Goal: Information Seeking & Learning: Find specific fact

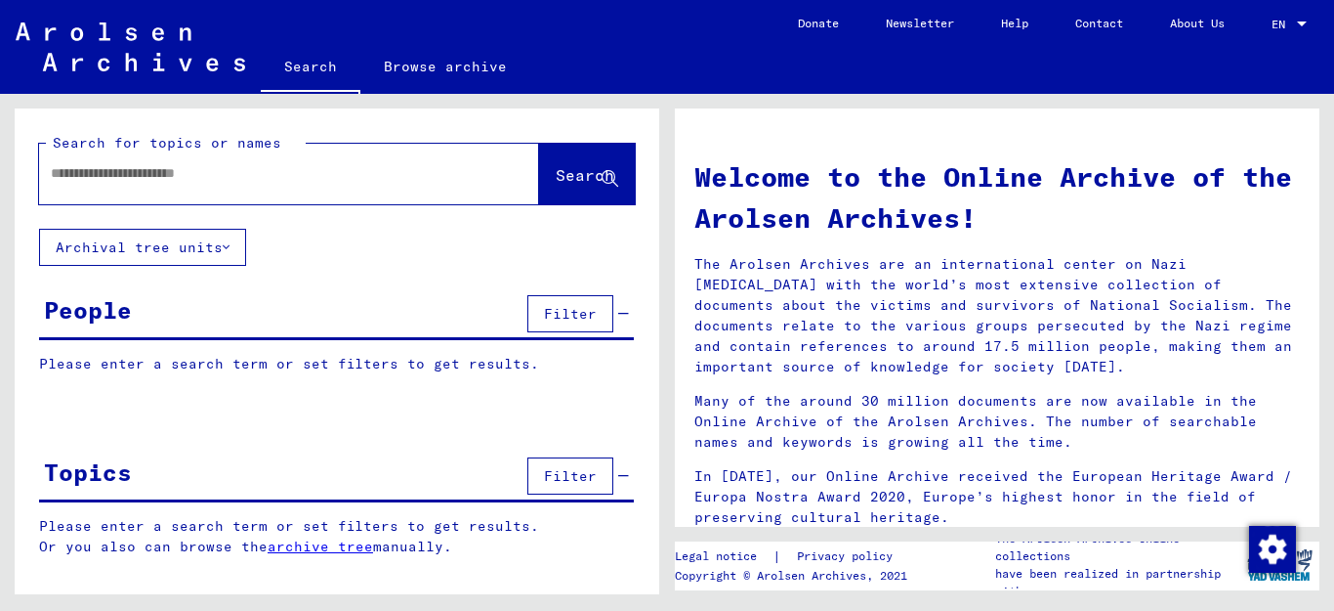
click at [200, 172] on input "text" at bounding box center [266, 173] width 430 height 21
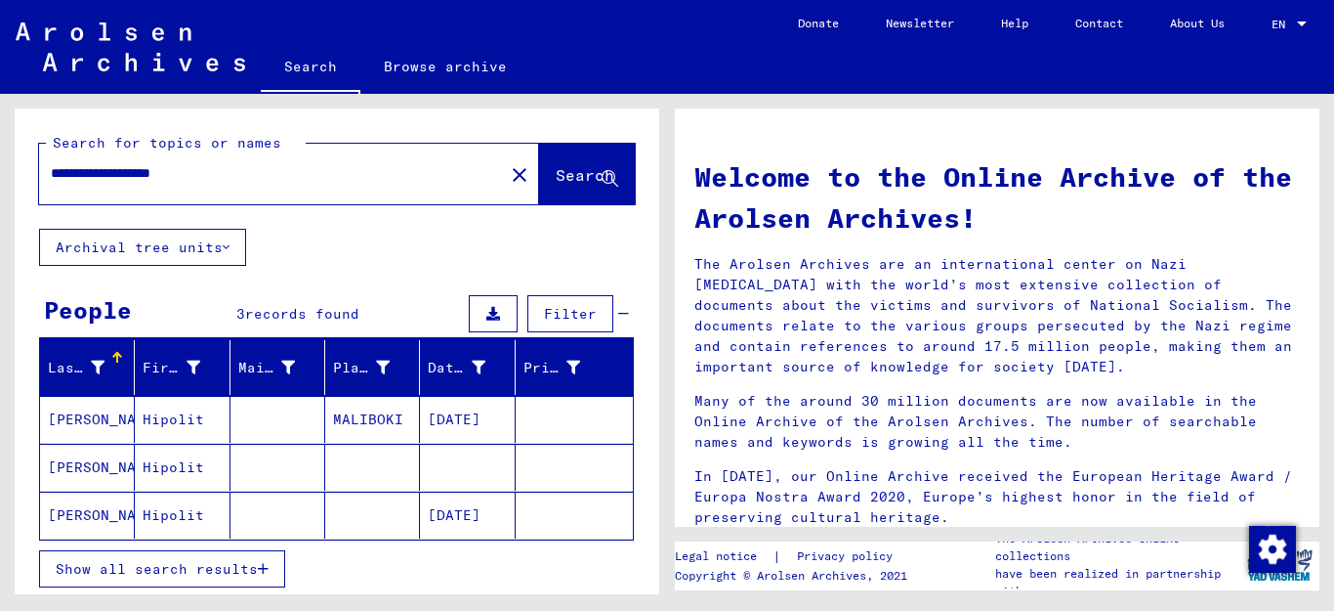
click at [263, 568] on icon "button" at bounding box center [263, 569] width 11 height 14
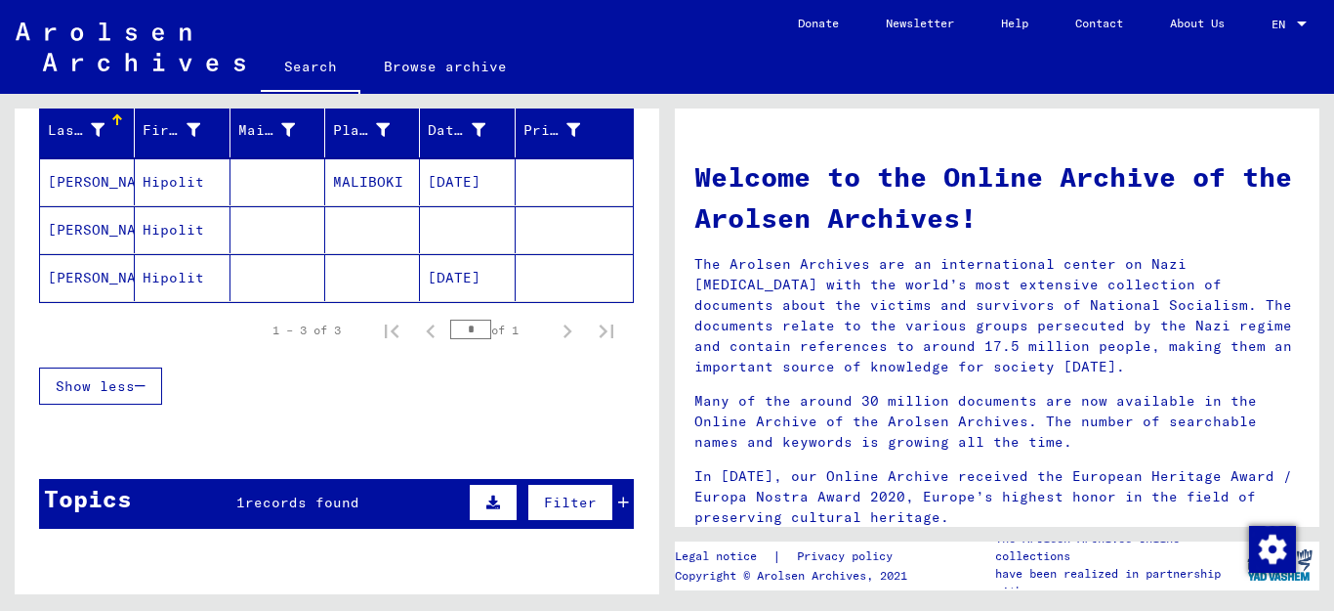
scroll to position [245, 0]
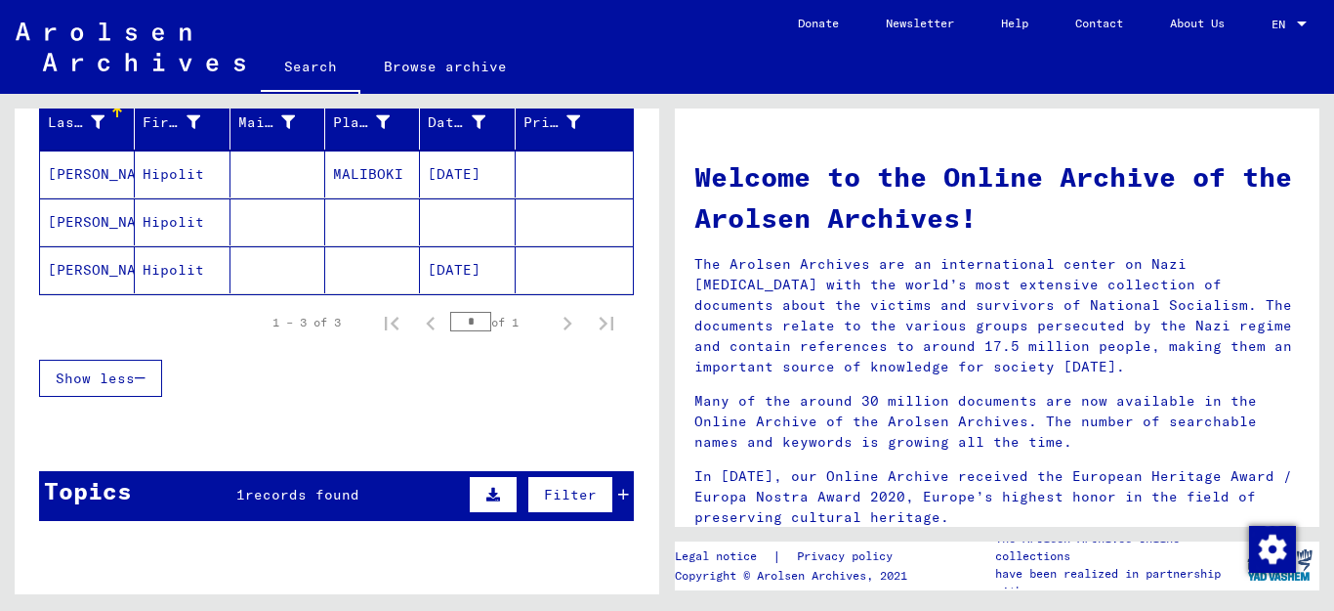
click at [401, 498] on div "Topics 1 records found Filter" at bounding box center [336, 496] width 595 height 50
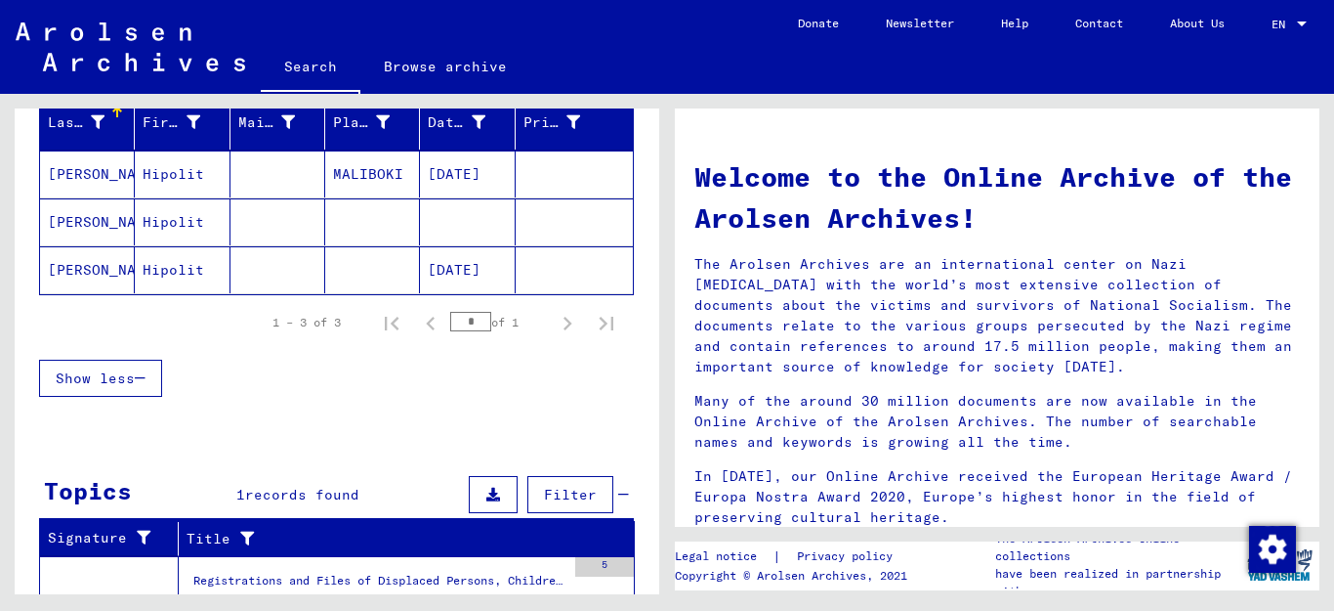
scroll to position [345, 0]
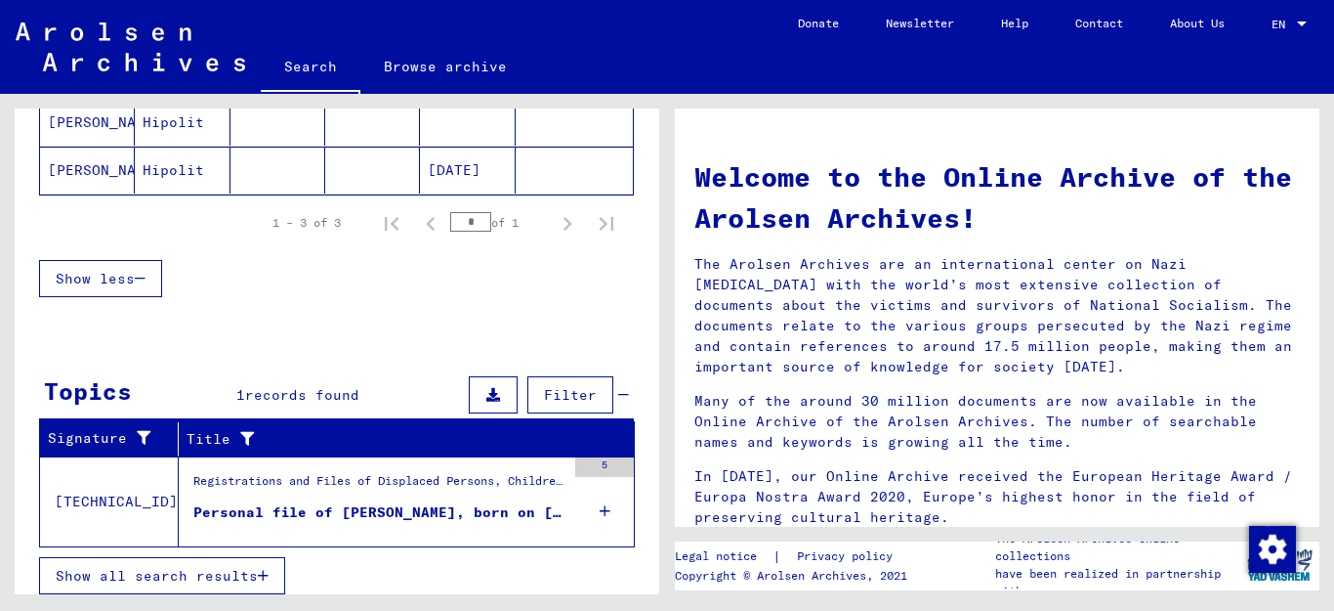
click at [372, 486] on div "Registrations and Files of Displaced Persons, Children and Missing Persons / Ev…" at bounding box center [379, 485] width 372 height 27
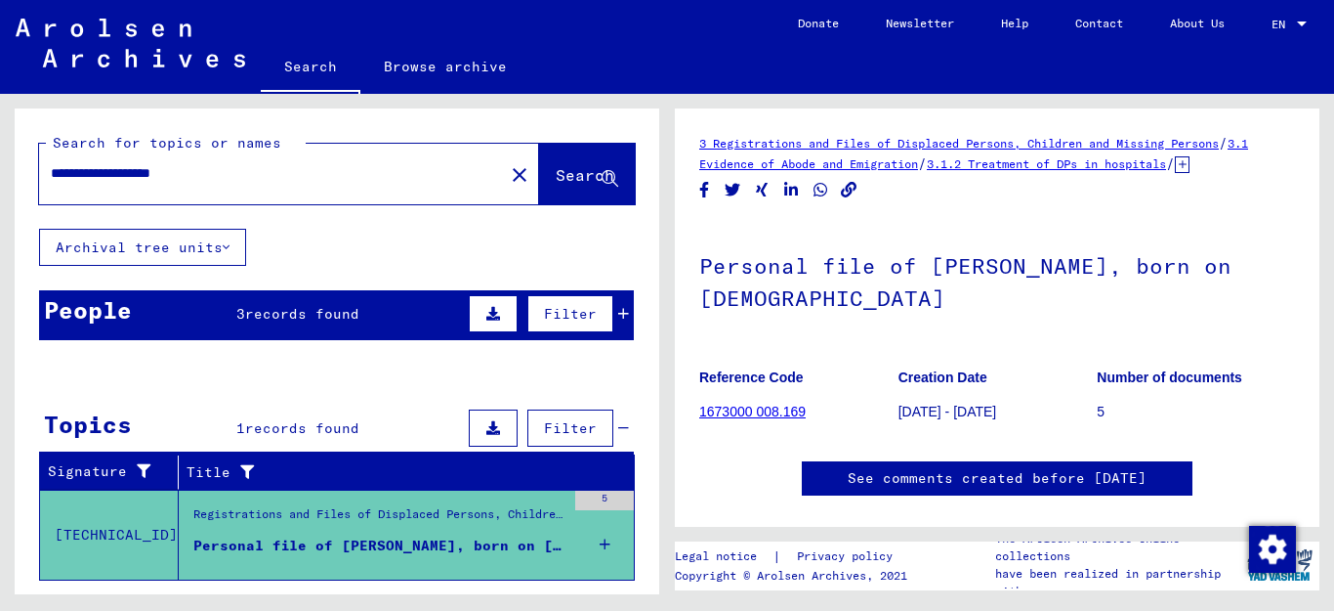
click at [358, 311] on div "People 3 records found Filter" at bounding box center [336, 315] width 595 height 50
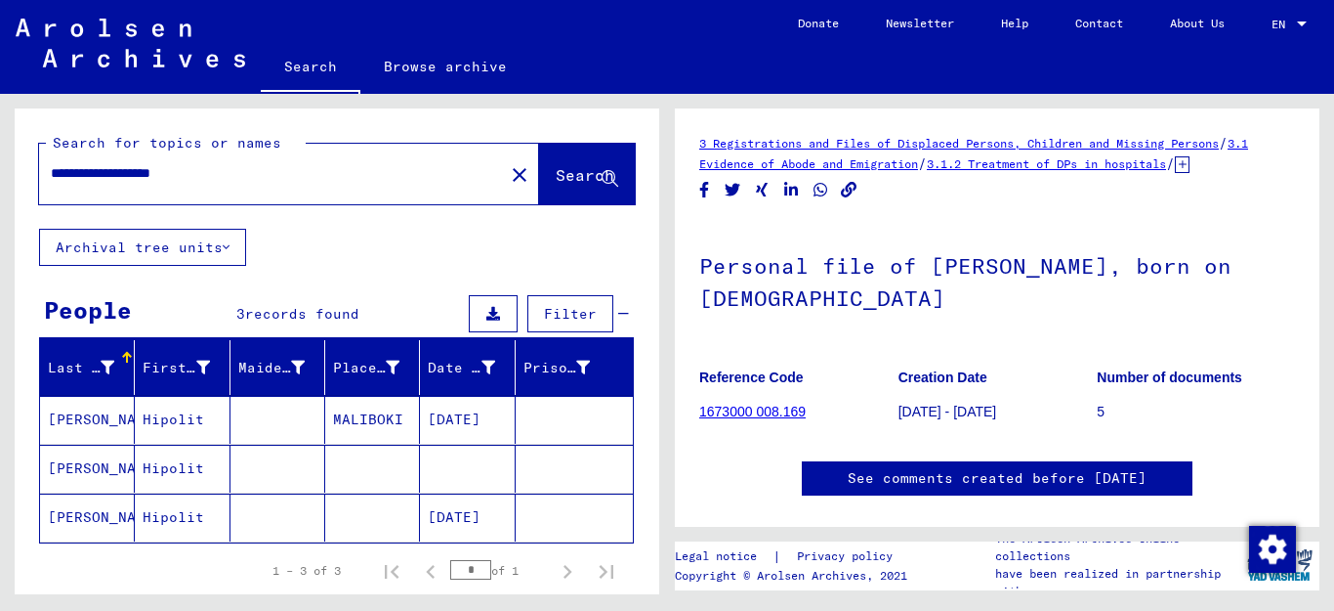
click at [108, 416] on mat-cell "[PERSON_NAME]" at bounding box center [87, 420] width 95 height 48
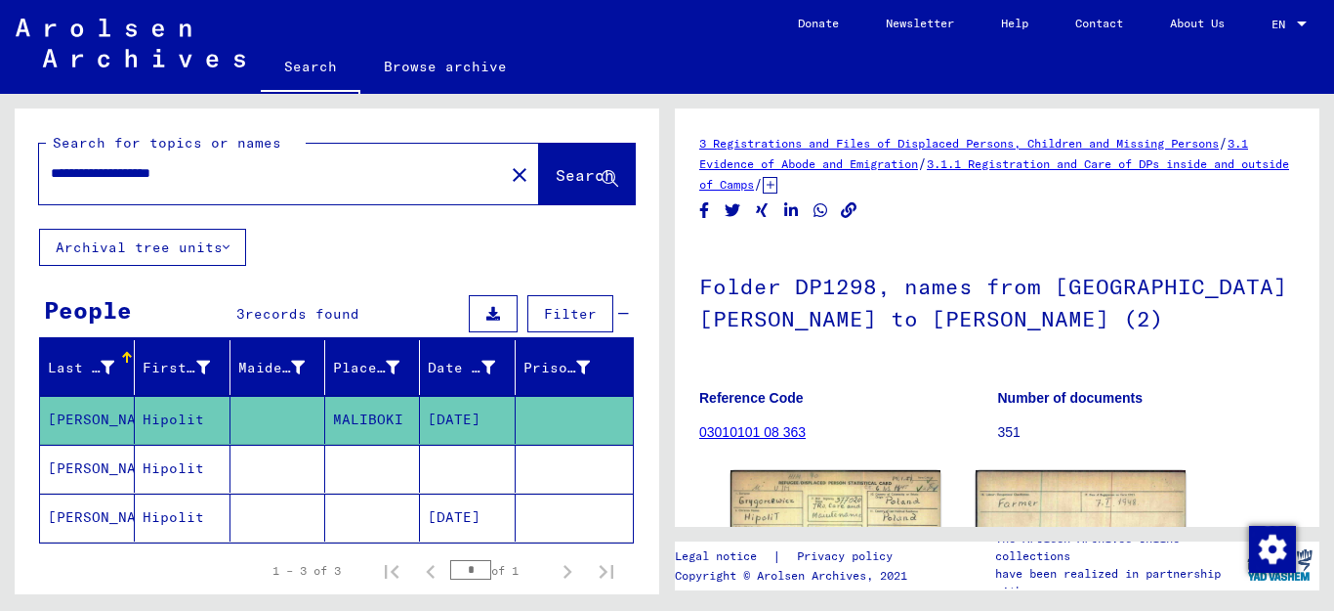
scroll to position [366, 0]
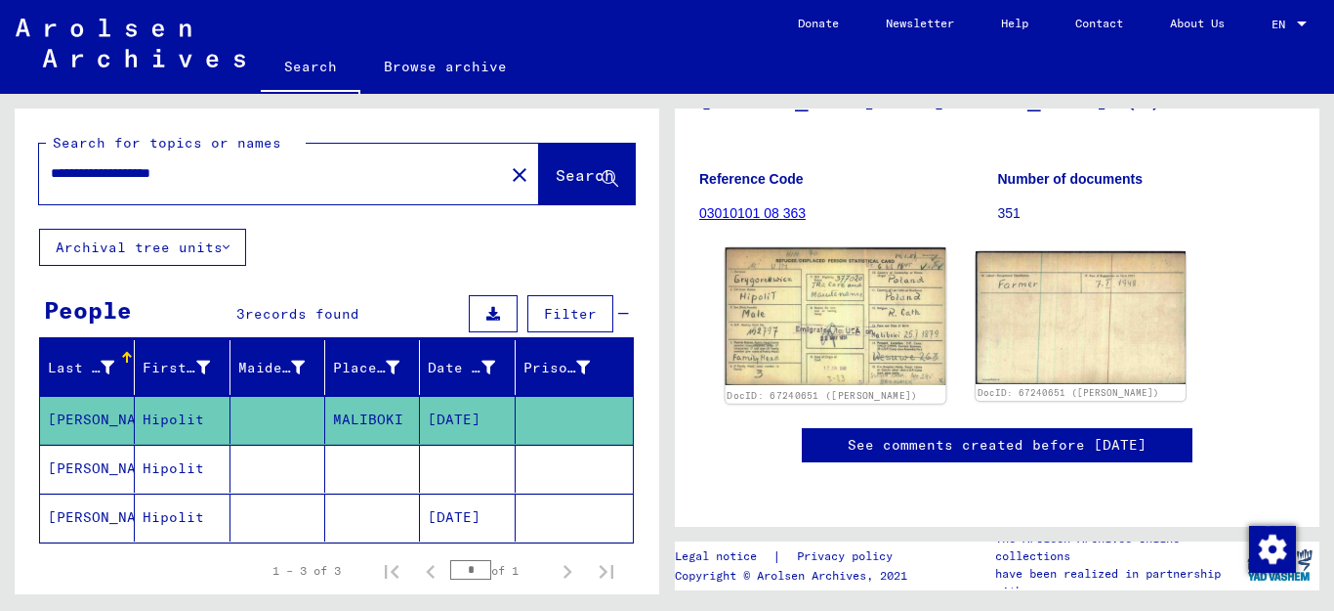
click at [856, 247] on img at bounding box center [836, 316] width 221 height 138
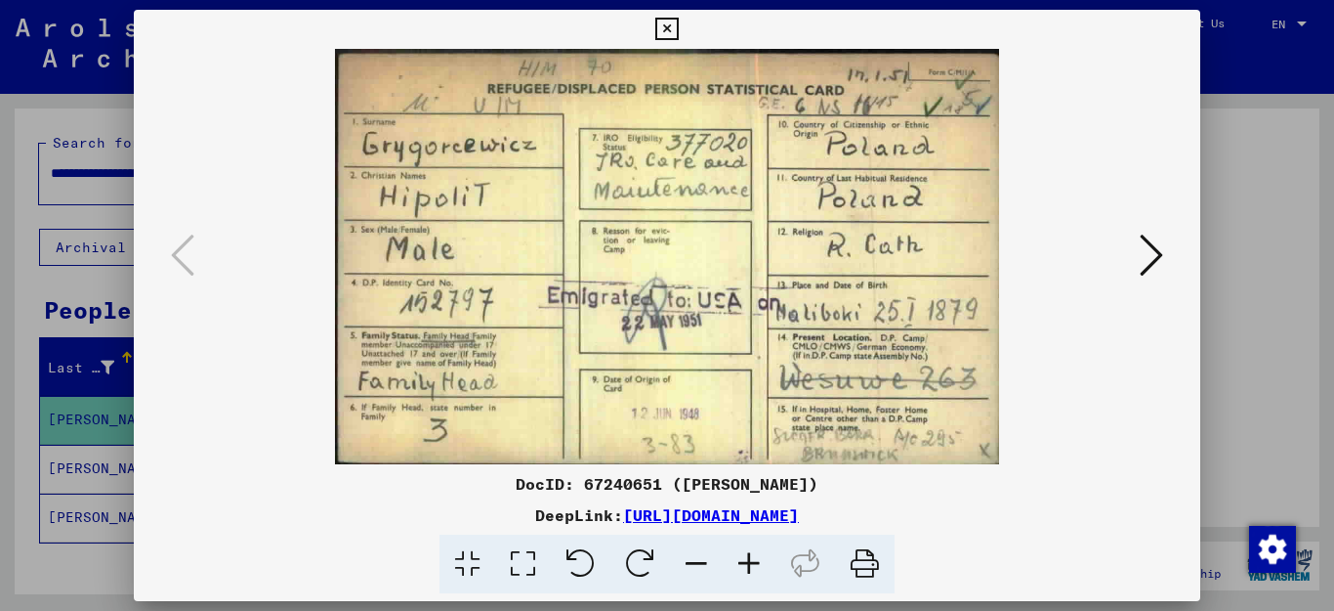
click at [678, 29] on icon at bounding box center [666, 29] width 22 height 23
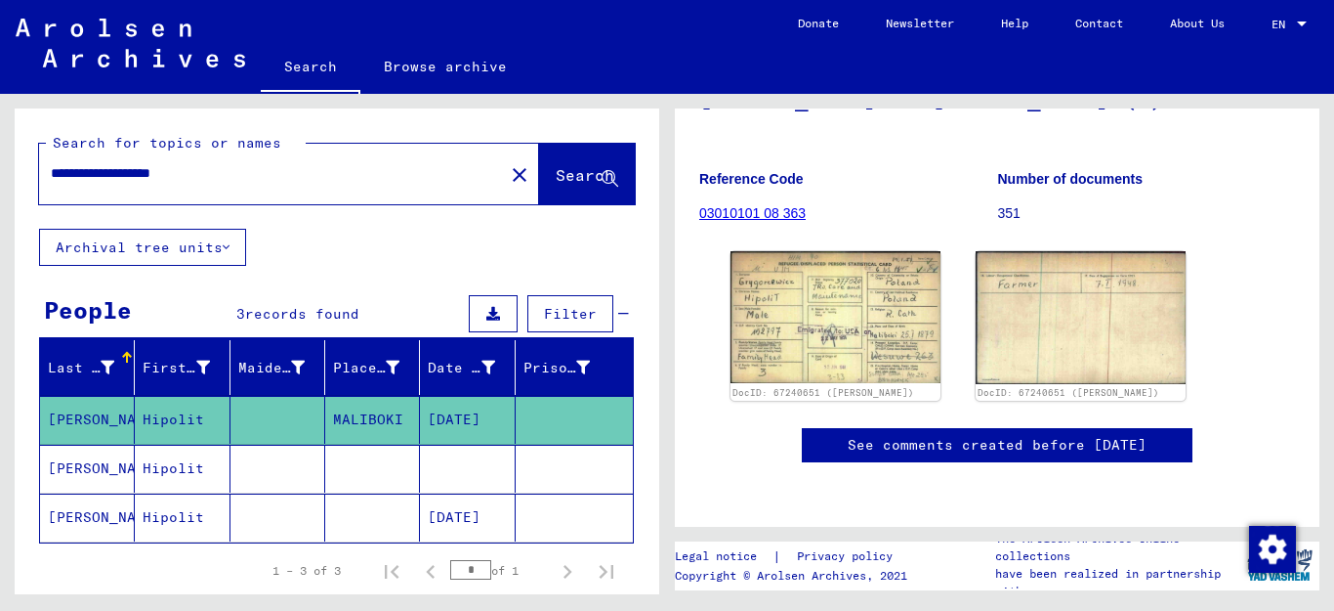
click at [178, 528] on mat-cell "Hipolit" at bounding box center [182, 517] width 95 height 48
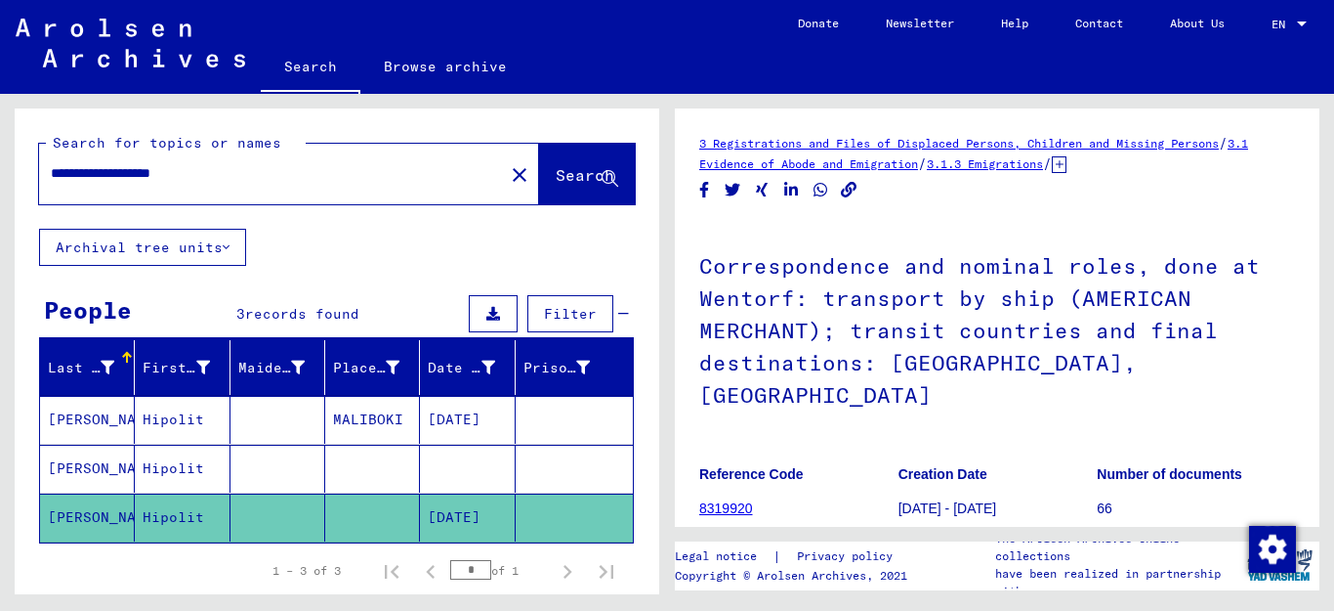
click at [1321, 490] on div "3 Registrations and Files of Displaced Persons, Children and Missing Persons / …" at bounding box center [1001, 344] width 667 height 500
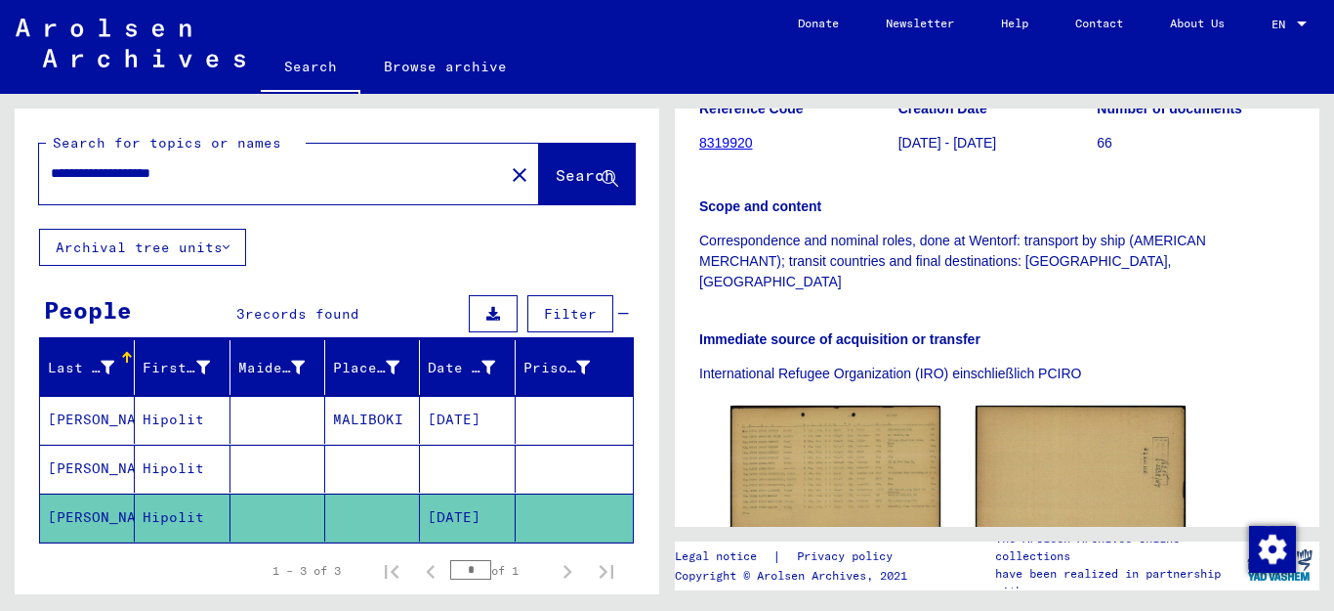
scroll to position [366, 0]
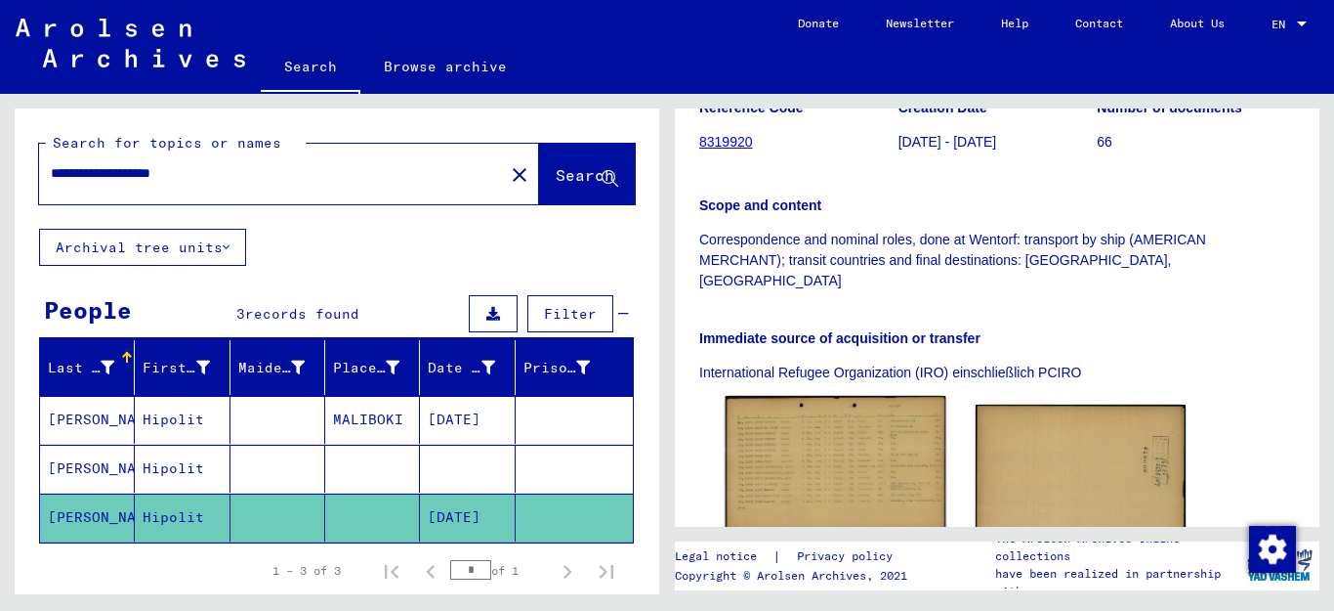
click at [801, 423] on img at bounding box center [836, 466] width 221 height 140
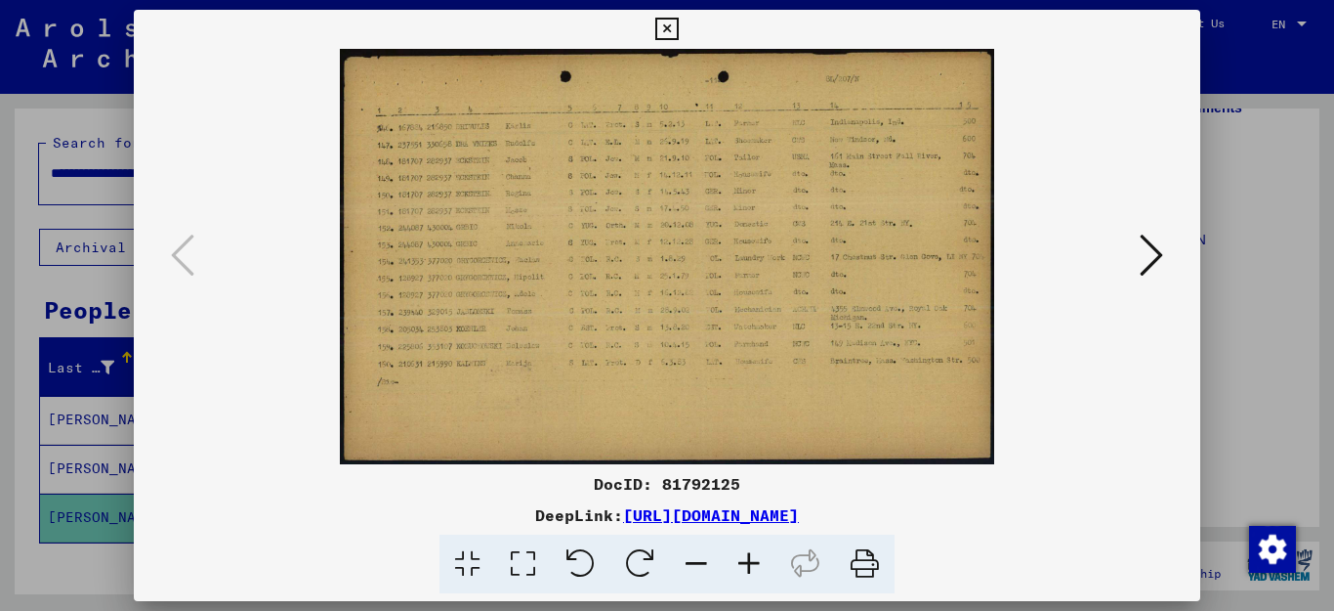
click at [751, 564] on icon at bounding box center [749, 564] width 53 height 60
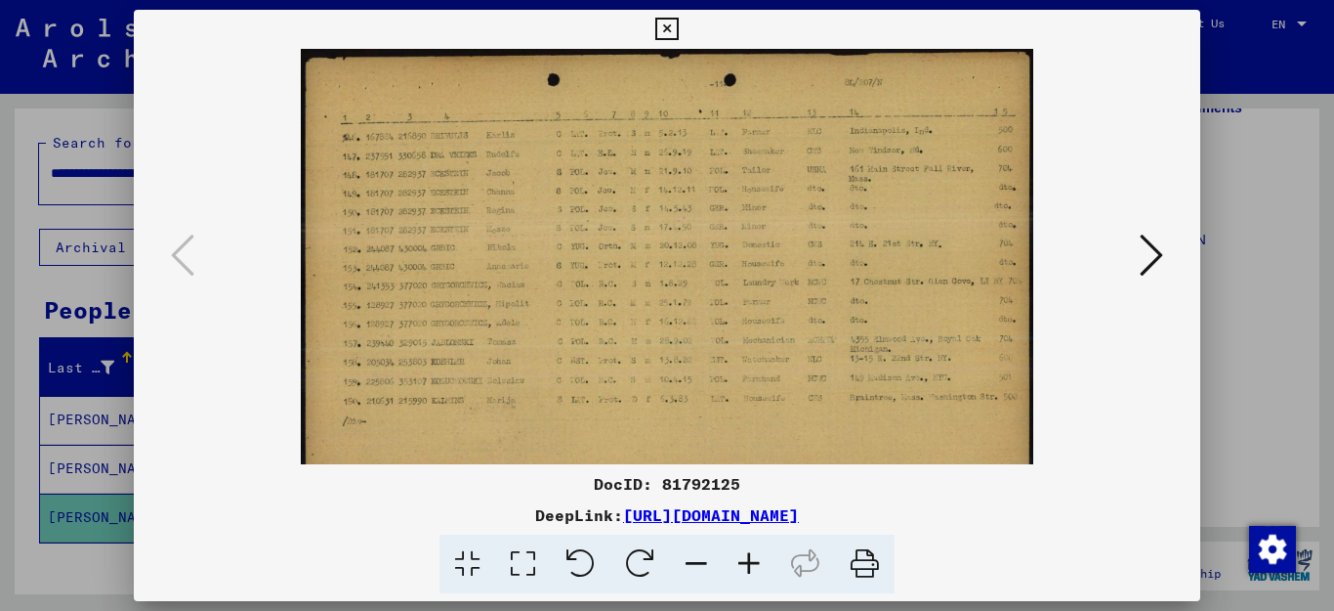
click at [751, 564] on icon at bounding box center [749, 564] width 53 height 60
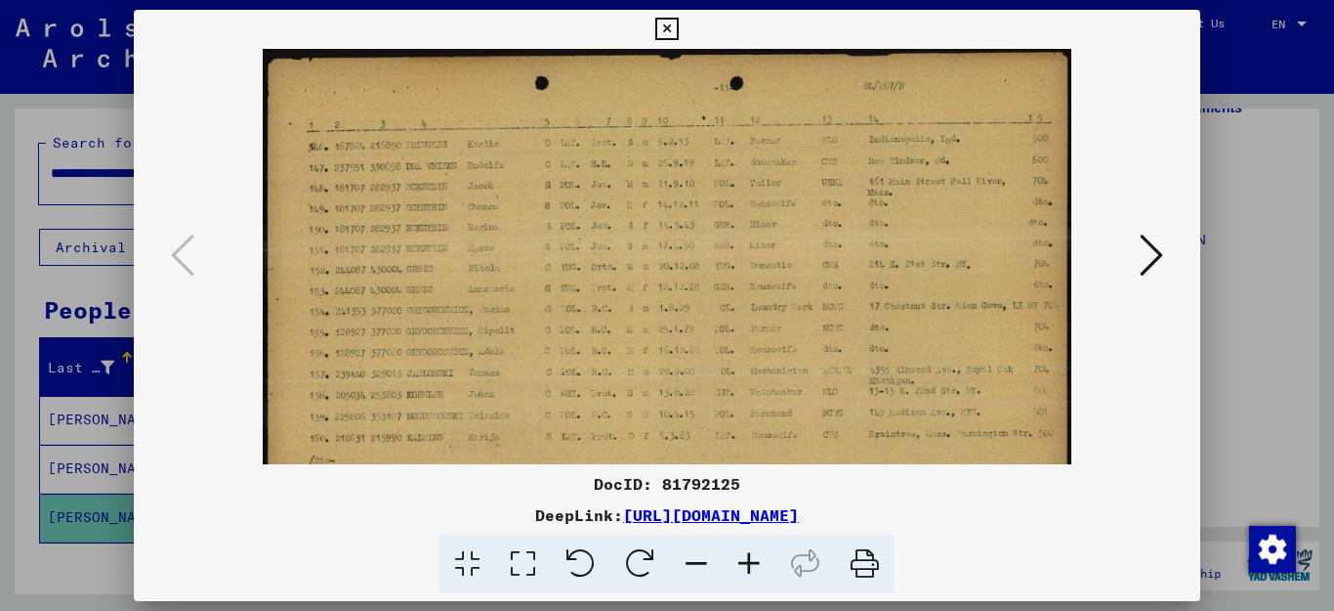
click at [751, 564] on icon at bounding box center [749, 564] width 53 height 60
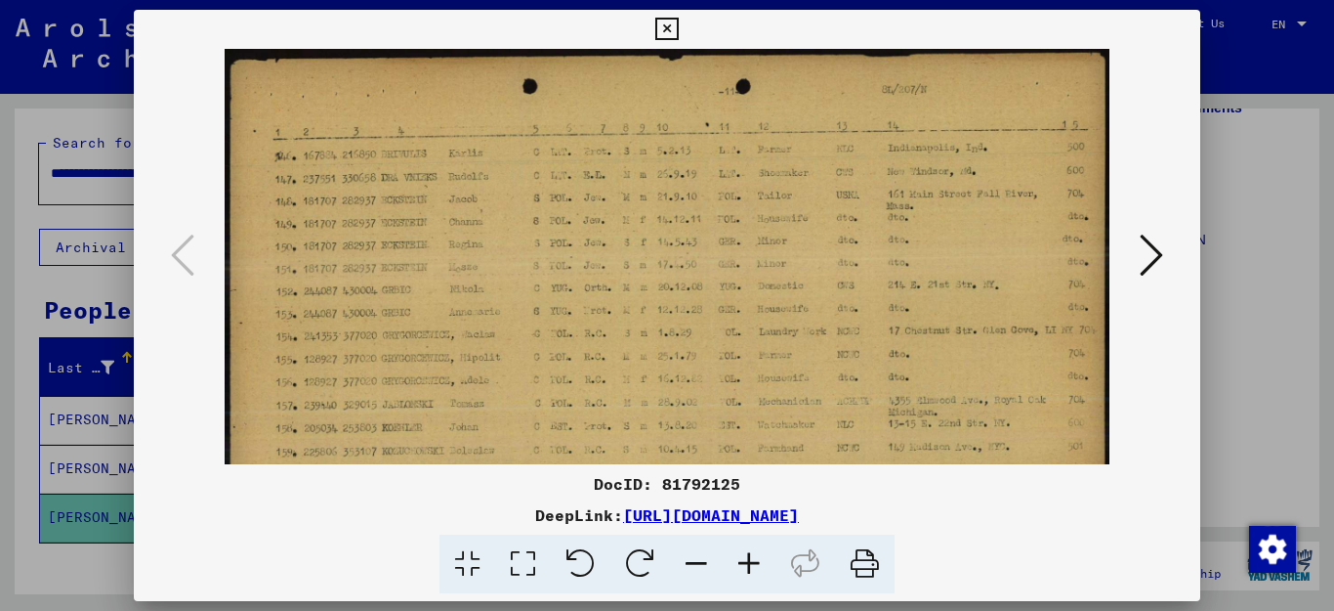
click at [751, 564] on icon at bounding box center [749, 564] width 53 height 60
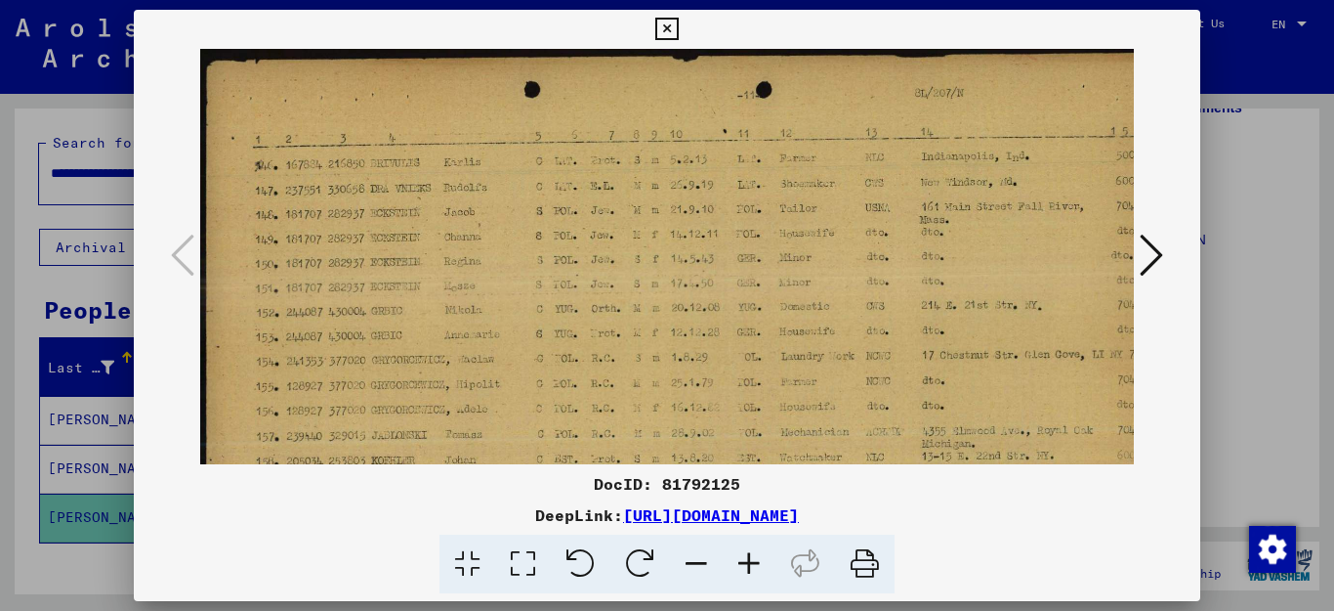
click at [751, 564] on icon at bounding box center [749, 564] width 53 height 60
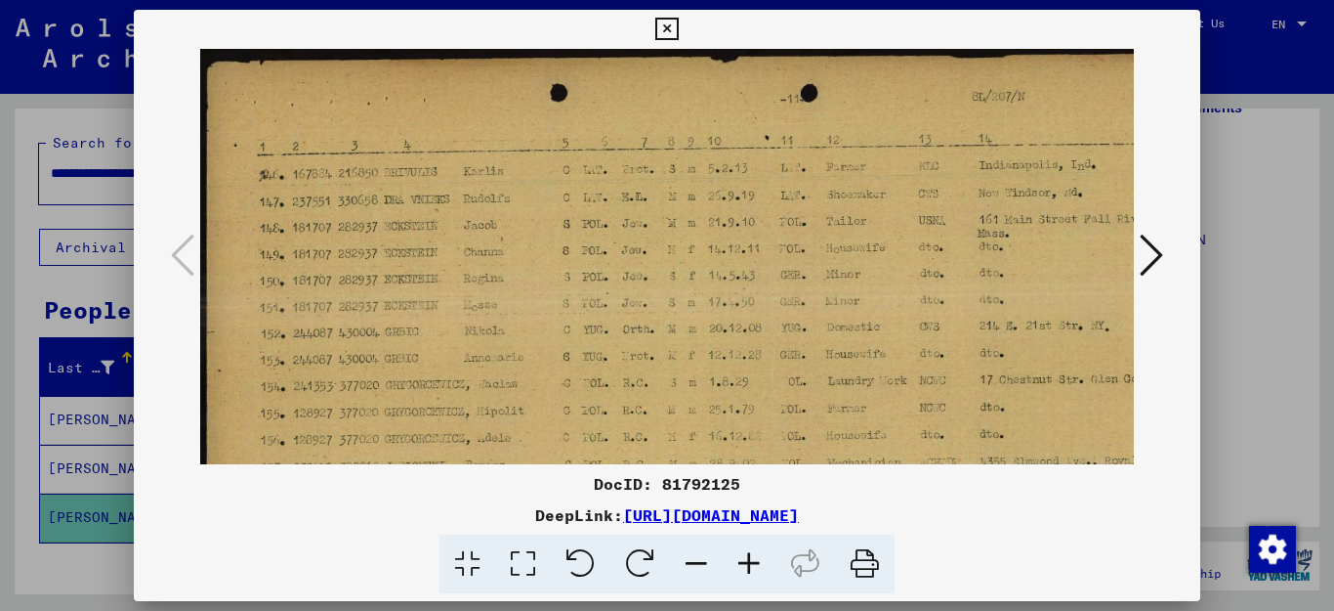
click at [751, 564] on icon at bounding box center [749, 564] width 53 height 60
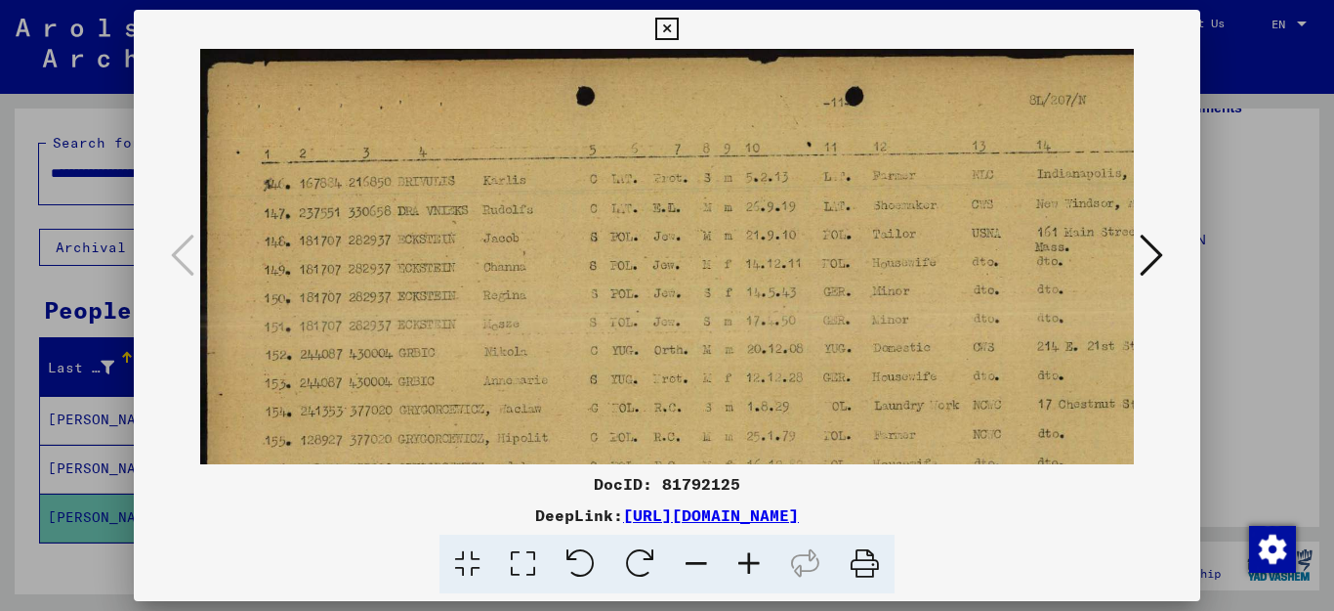
click at [751, 564] on icon at bounding box center [749, 564] width 53 height 60
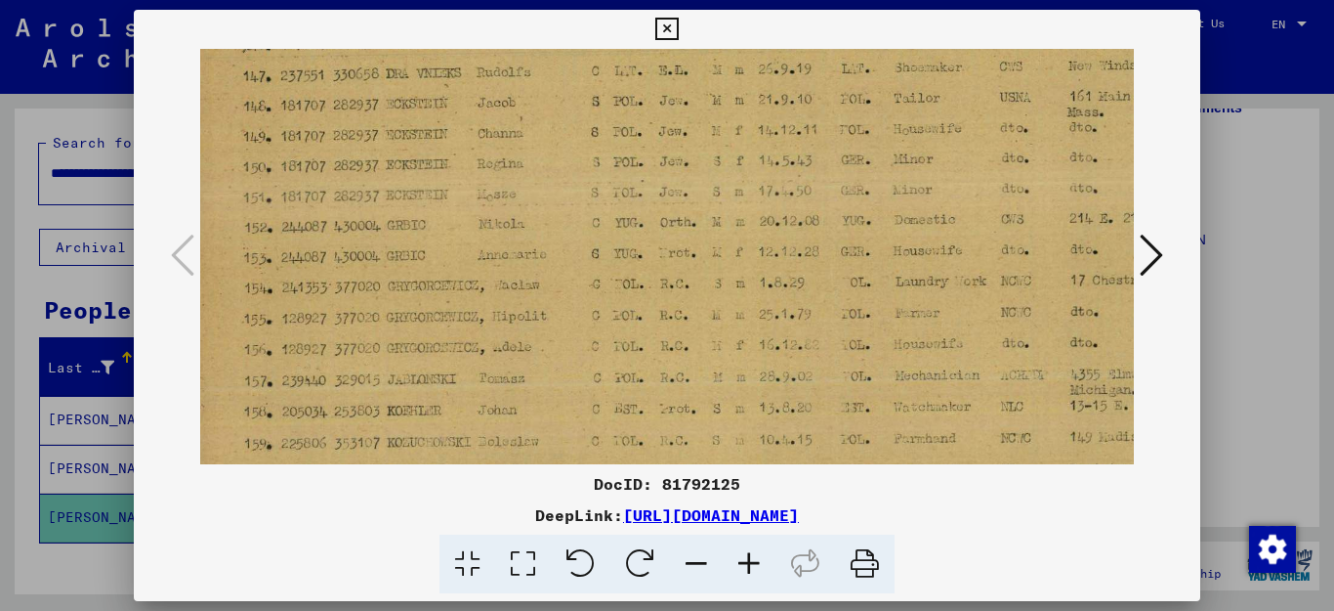
scroll to position [151, 25]
drag, startPoint x: 799, startPoint y: 379, endPoint x: 775, endPoint y: 228, distance: 153.4
click at [775, 228] on img at bounding box center [772, 275] width 1194 height 757
click at [678, 25] on icon at bounding box center [666, 29] width 22 height 23
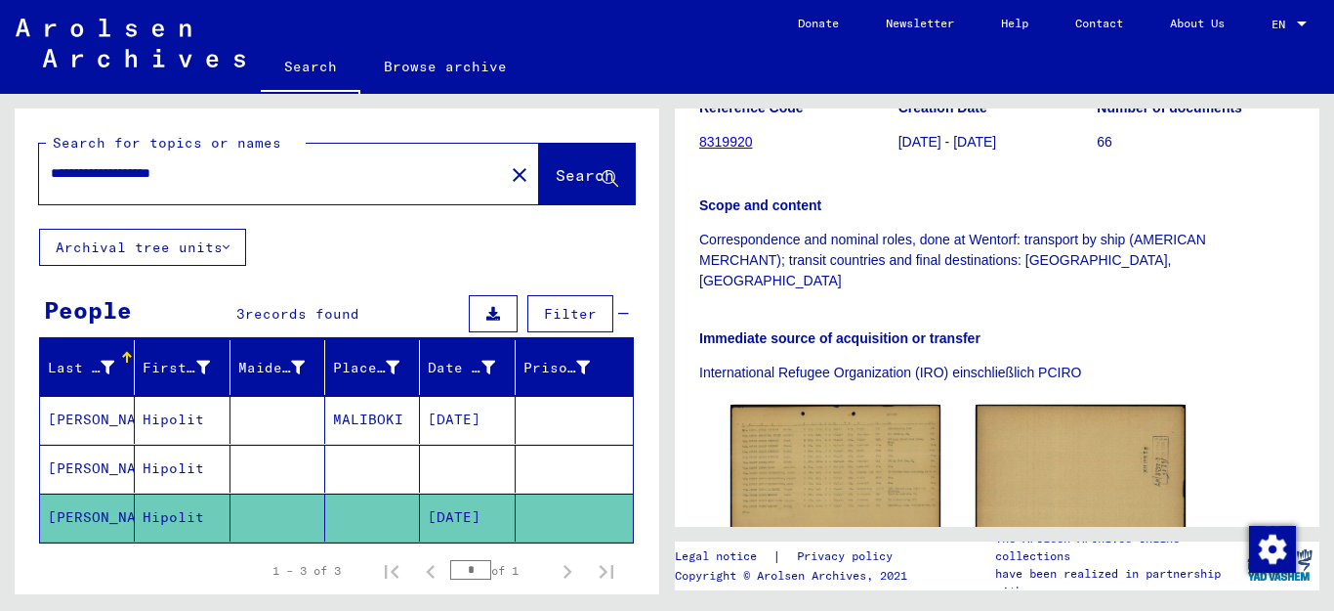
drag, startPoint x: 236, startPoint y: 177, endPoint x: 0, endPoint y: 128, distance: 241.4
click at [0, 130] on div "**********" at bounding box center [333, 344] width 667 height 500
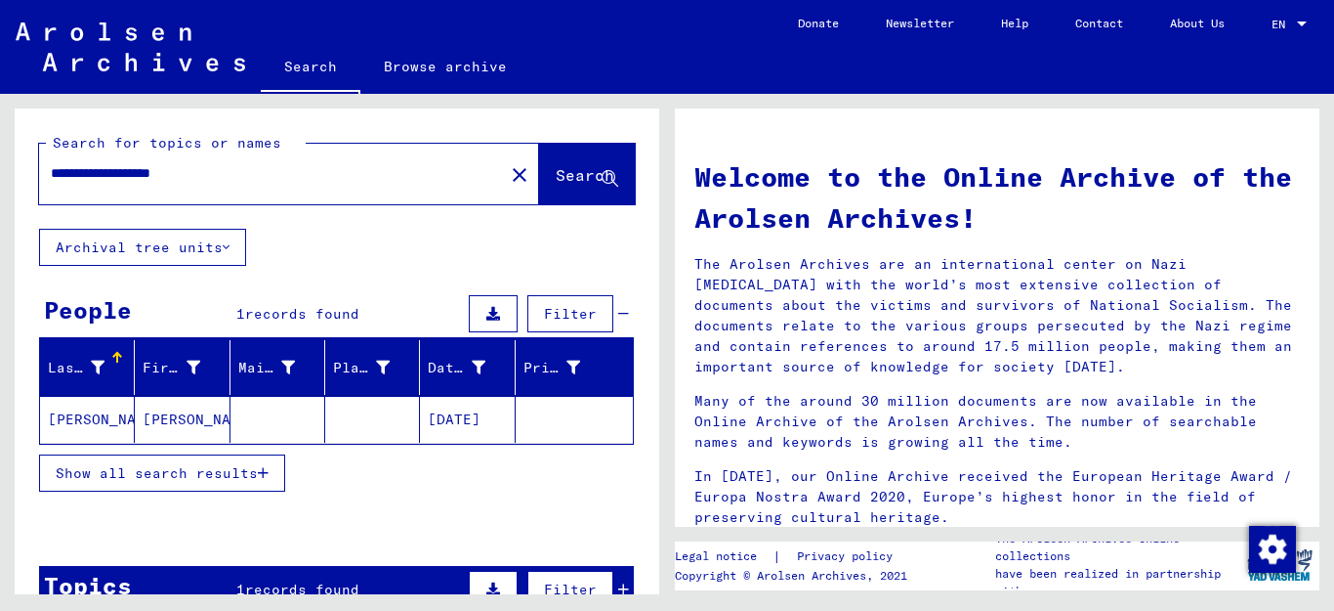
click at [261, 475] on icon "button" at bounding box center [263, 473] width 11 height 14
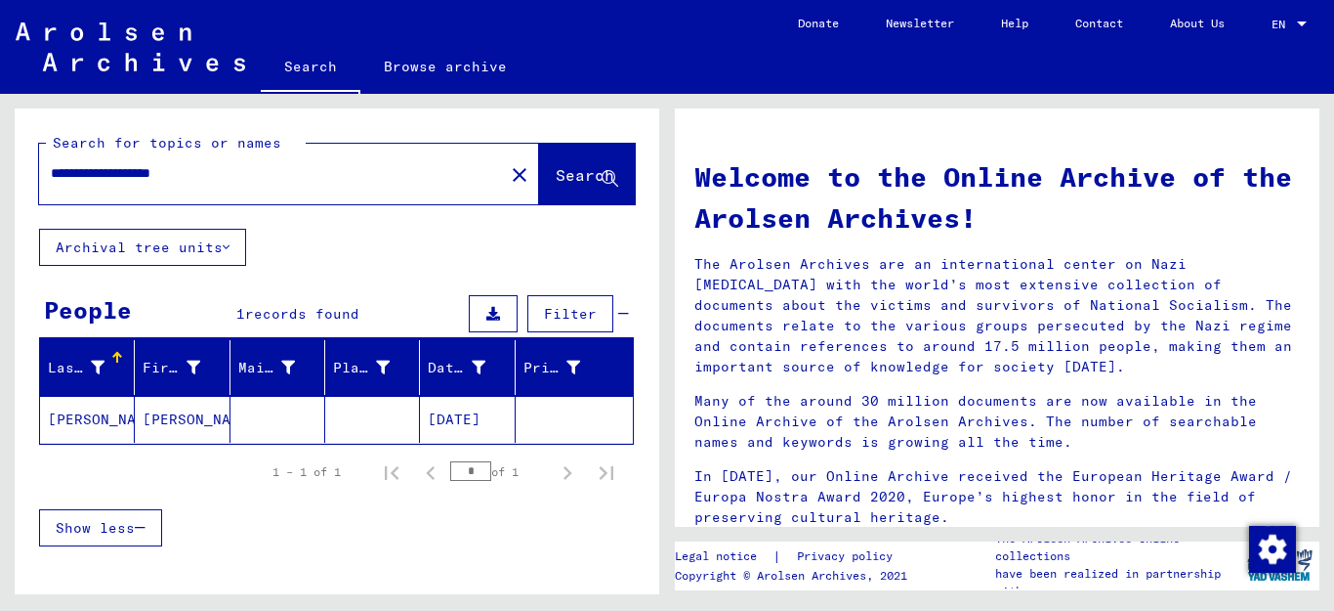
click at [167, 421] on mat-cell "[PERSON_NAME]" at bounding box center [182, 419] width 95 height 47
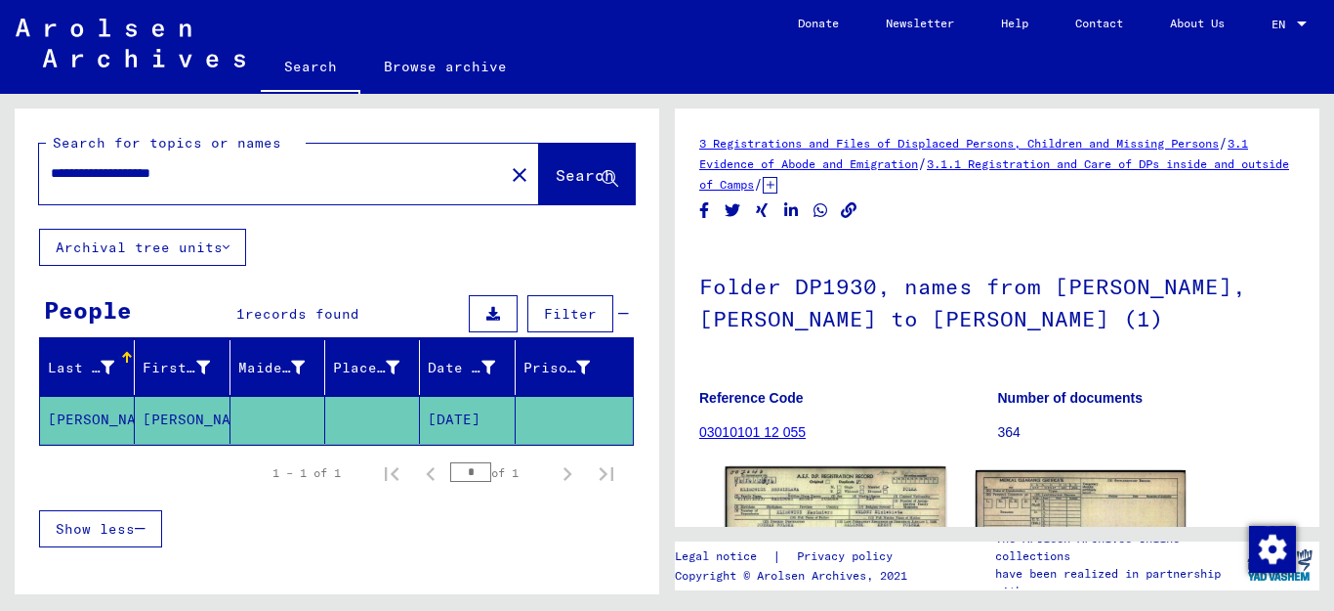
click at [879, 490] on img at bounding box center [836, 535] width 221 height 139
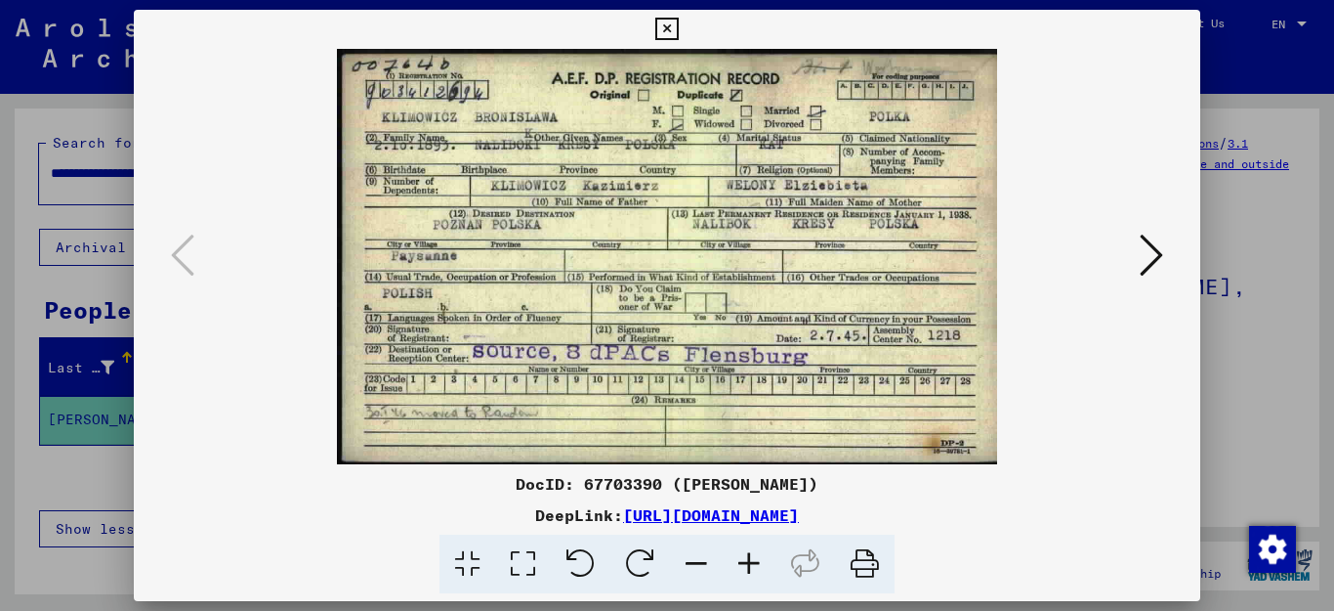
click at [745, 563] on icon at bounding box center [749, 564] width 53 height 60
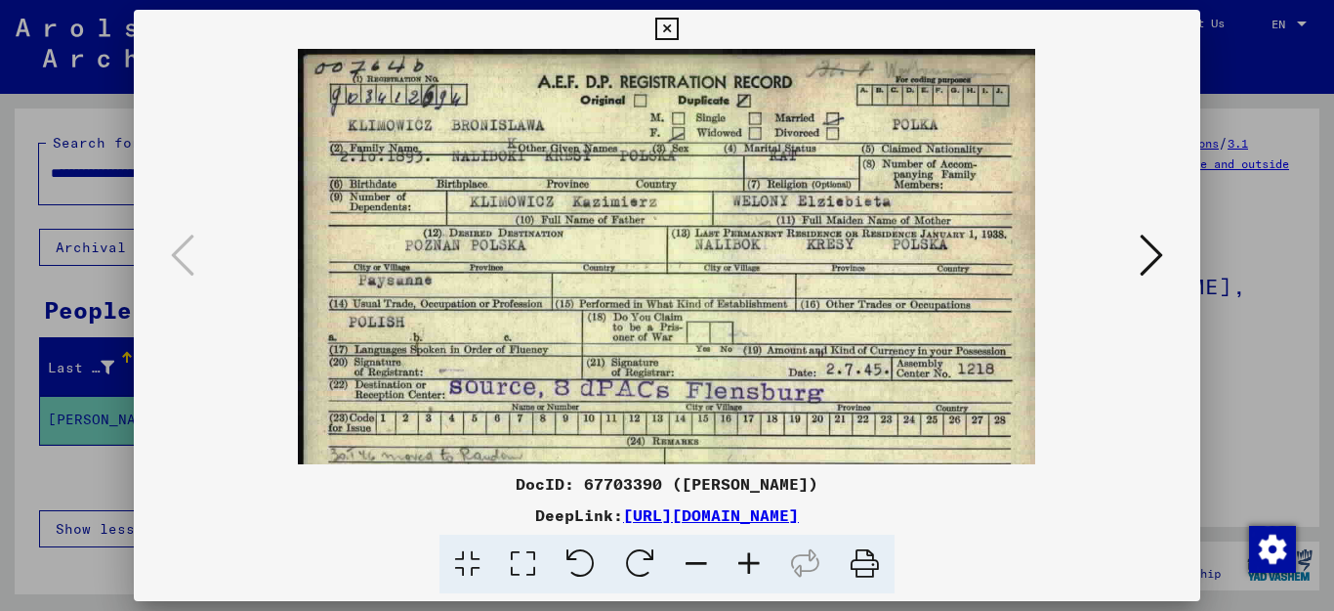
click at [745, 563] on icon at bounding box center [749, 564] width 53 height 60
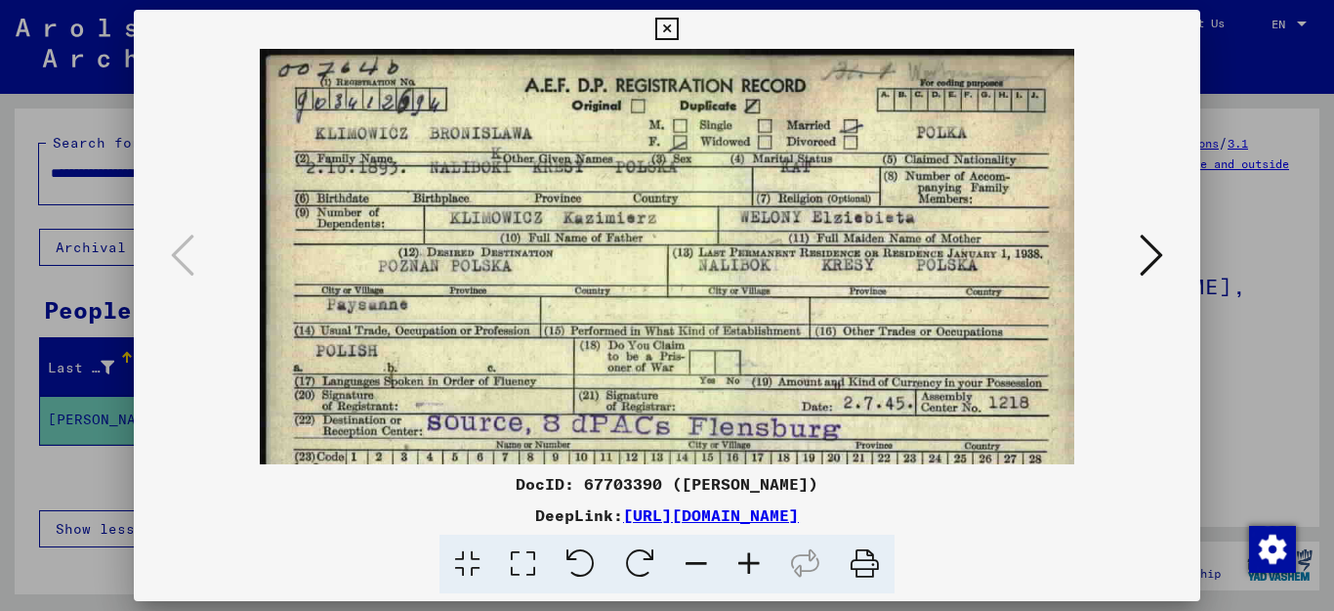
click at [745, 563] on icon at bounding box center [749, 564] width 53 height 60
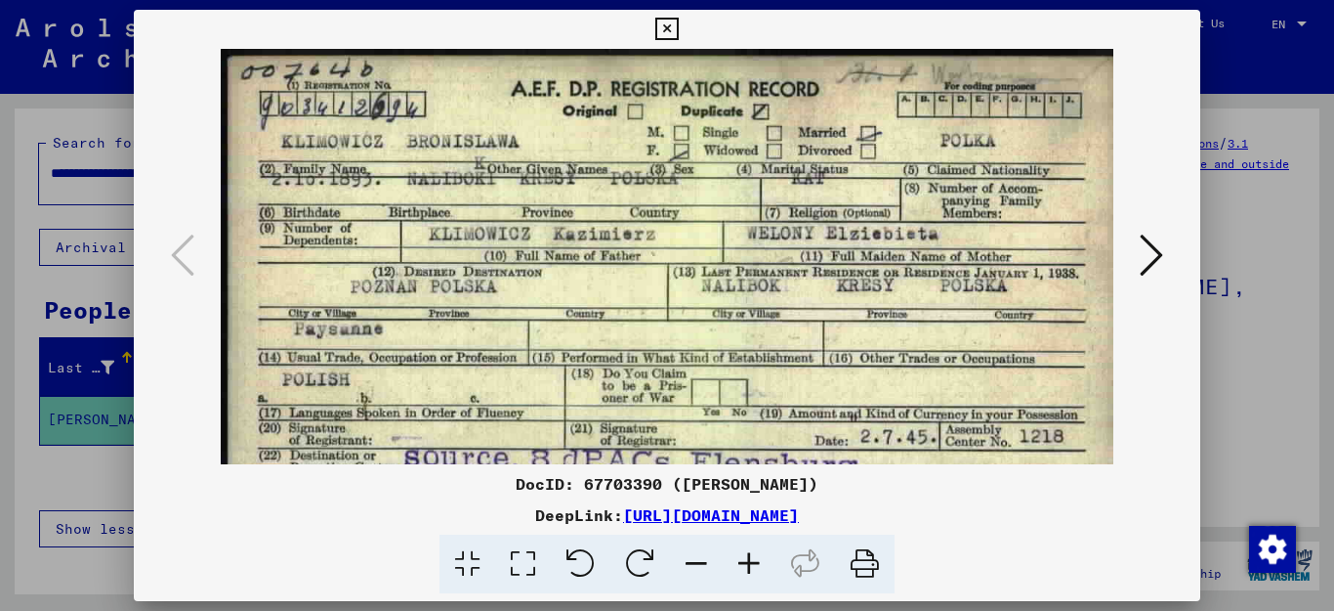
click at [745, 563] on icon at bounding box center [749, 564] width 53 height 60
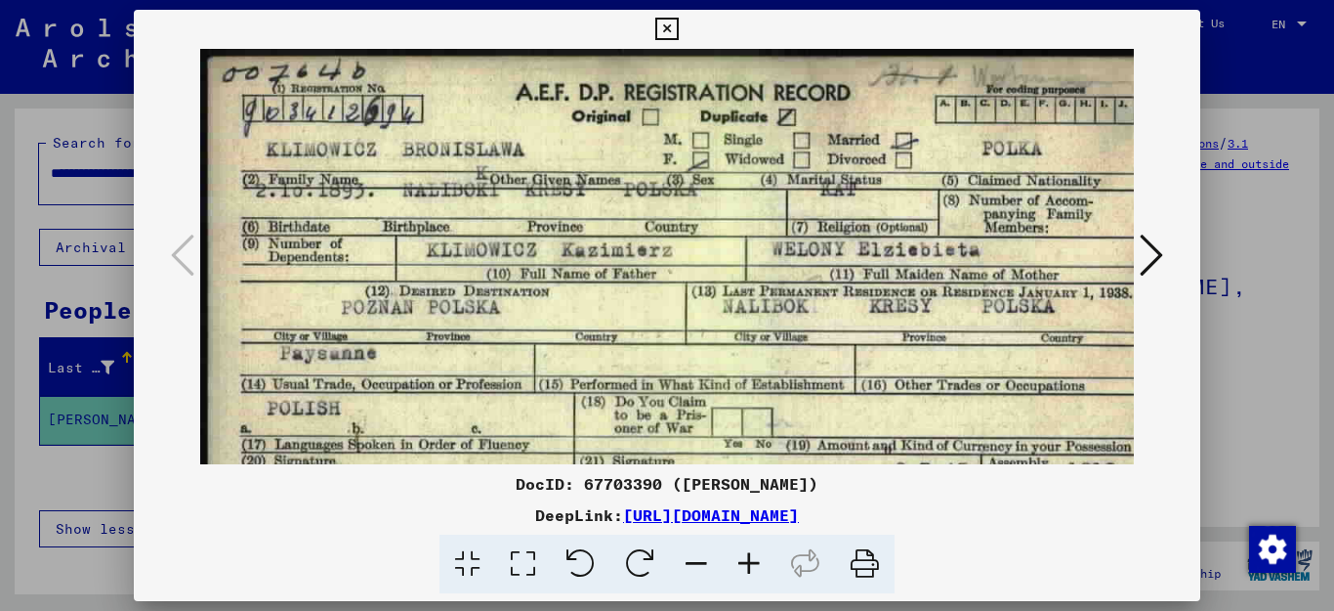
click at [678, 32] on icon at bounding box center [666, 29] width 22 height 23
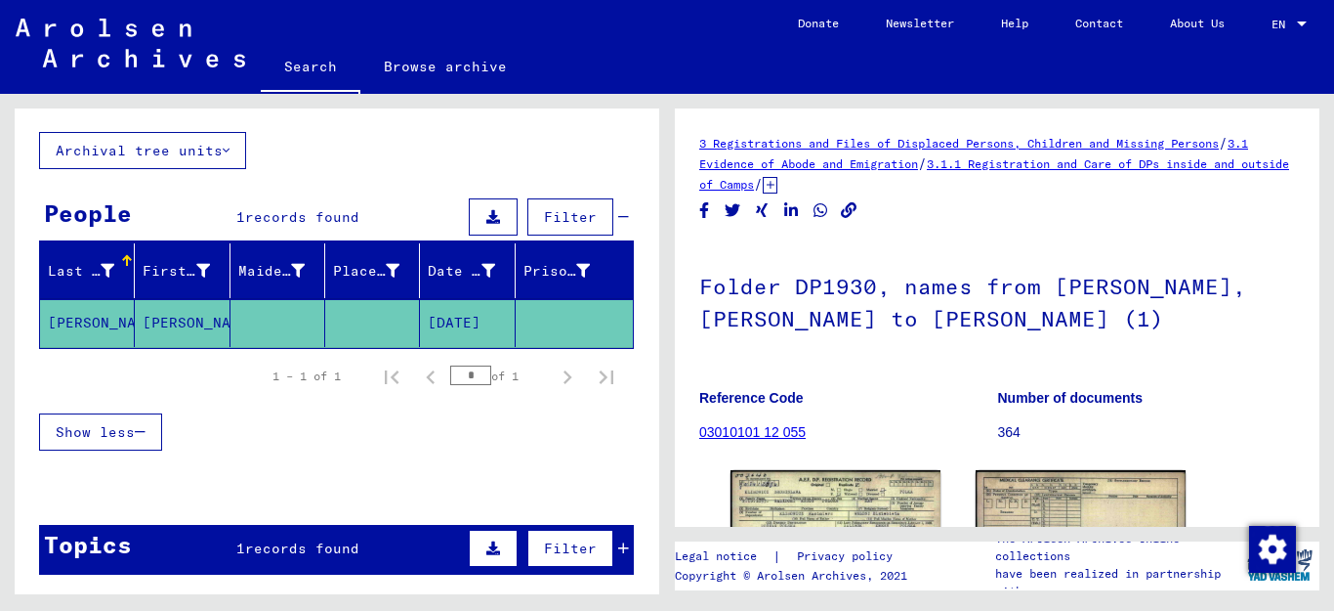
scroll to position [146, 0]
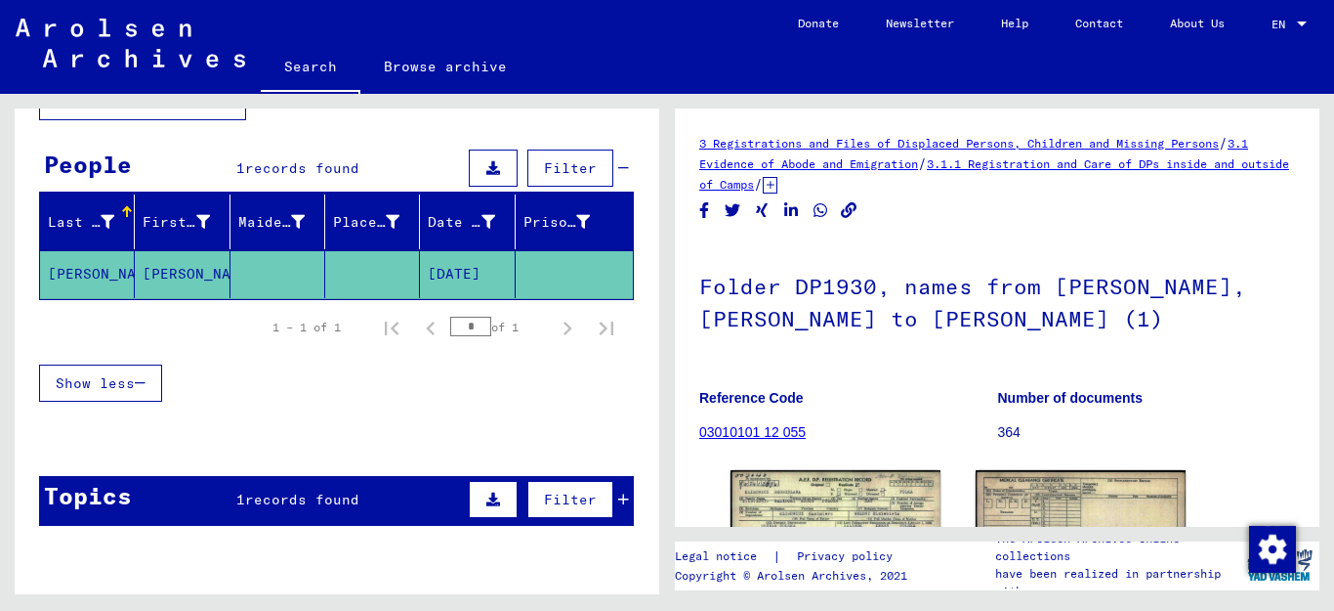
click at [335, 500] on span "records found" at bounding box center [302, 499] width 114 height 18
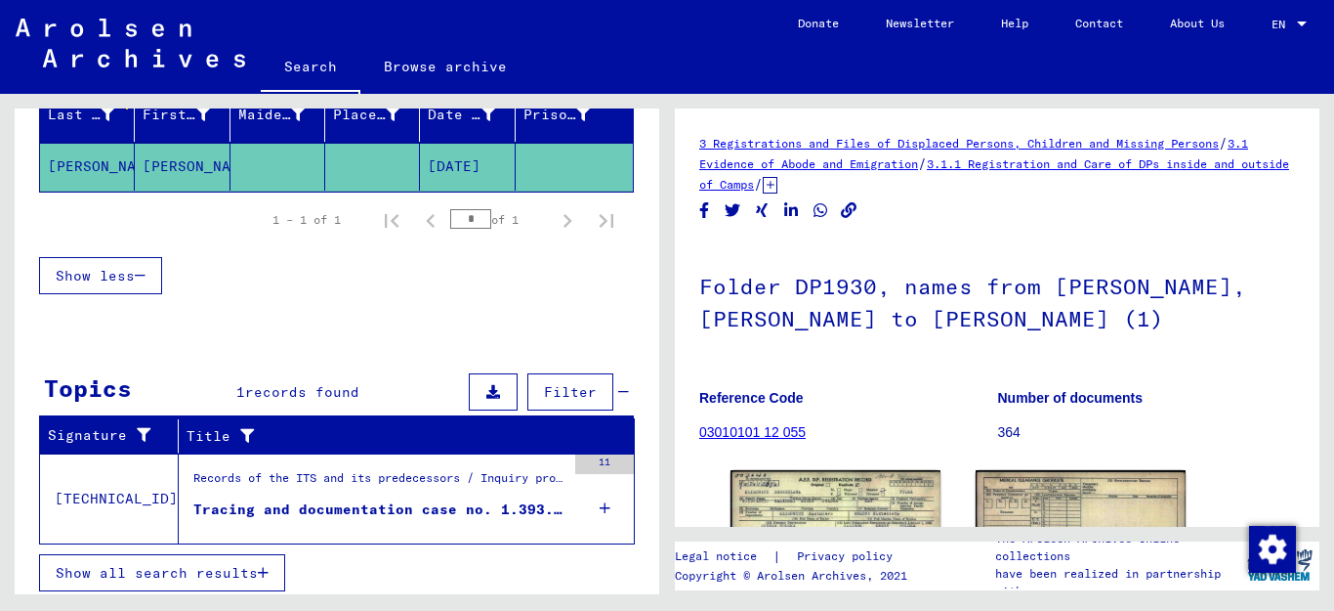
scroll to position [261, 0]
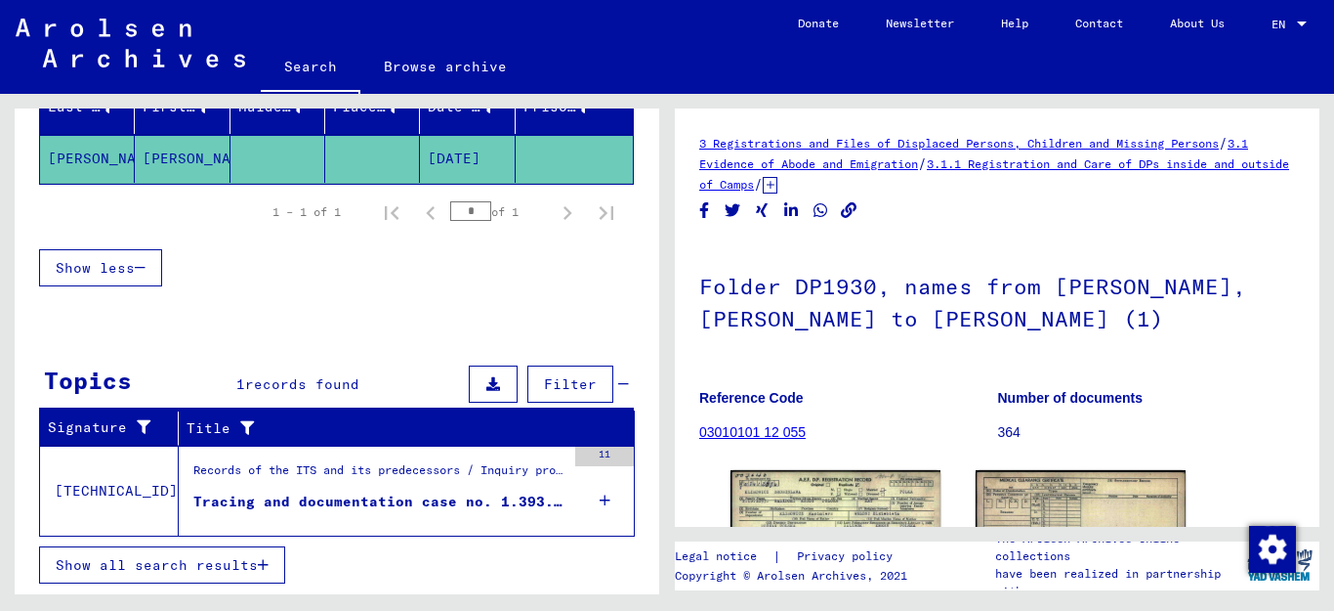
click at [439, 479] on div "Records of the ITS and its predecessors / Inquiry processing / ITS case files a…" at bounding box center [379, 474] width 372 height 27
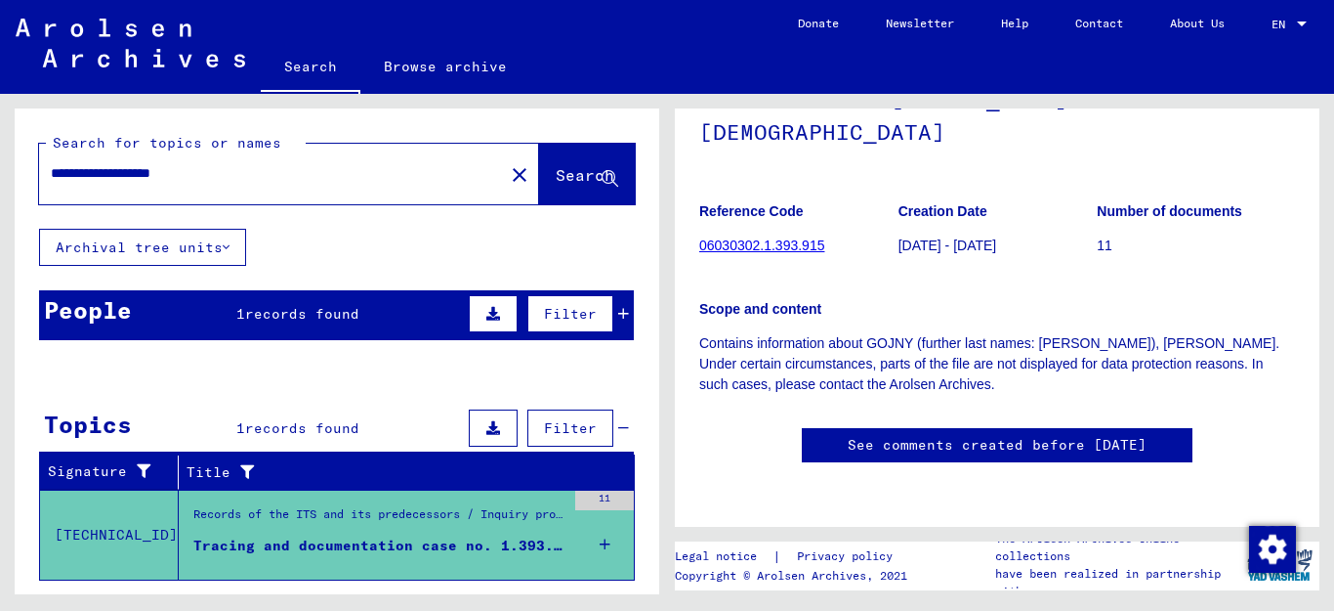
drag, startPoint x: 239, startPoint y: 172, endPoint x: 0, endPoint y: 150, distance: 240.3
click at [0, 150] on div "**********" at bounding box center [333, 344] width 667 height 500
type input "**********"
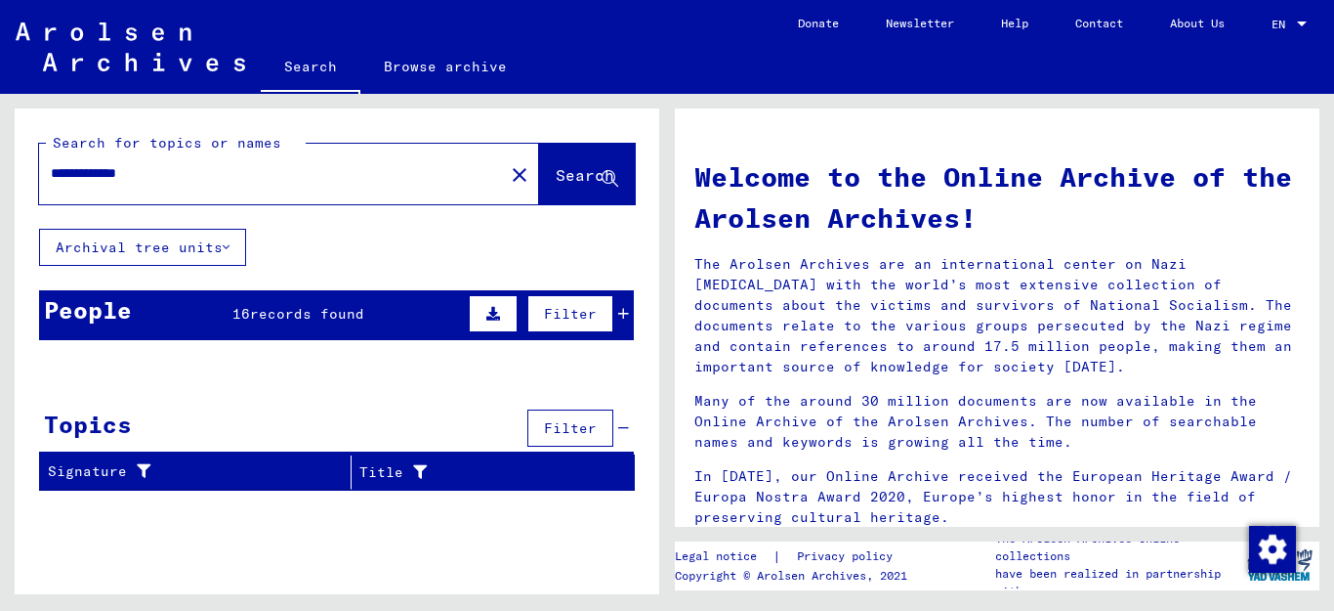
click at [361, 312] on div "People 16 records found Filter" at bounding box center [336, 315] width 595 height 50
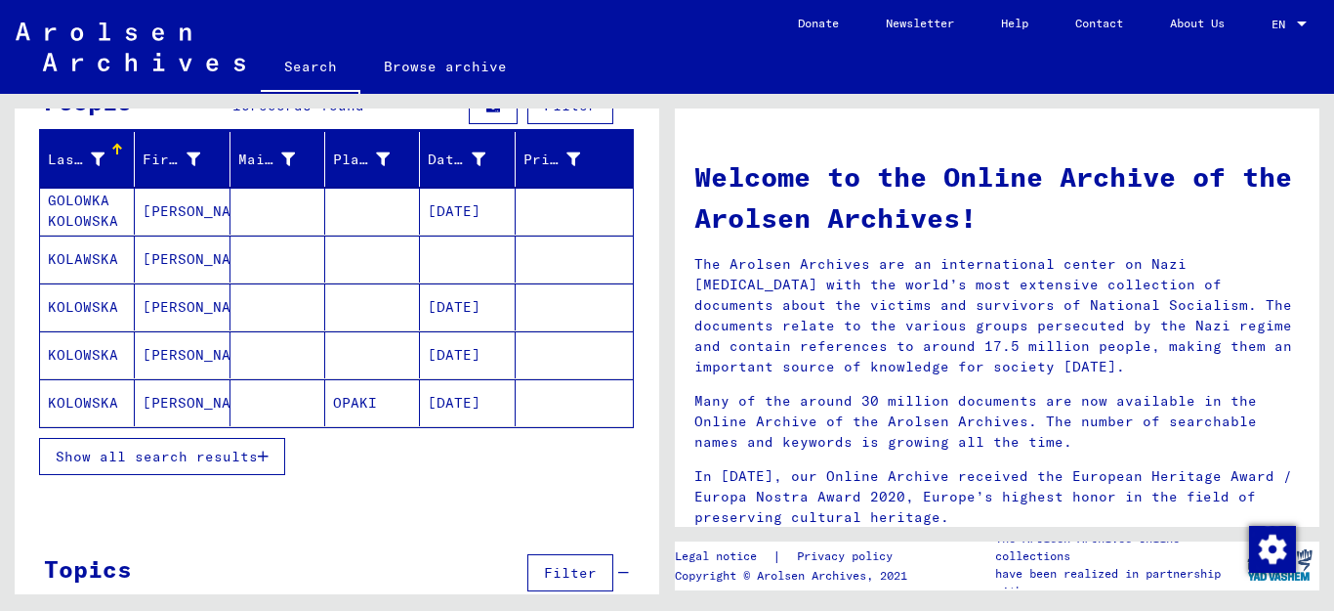
scroll to position [217, 0]
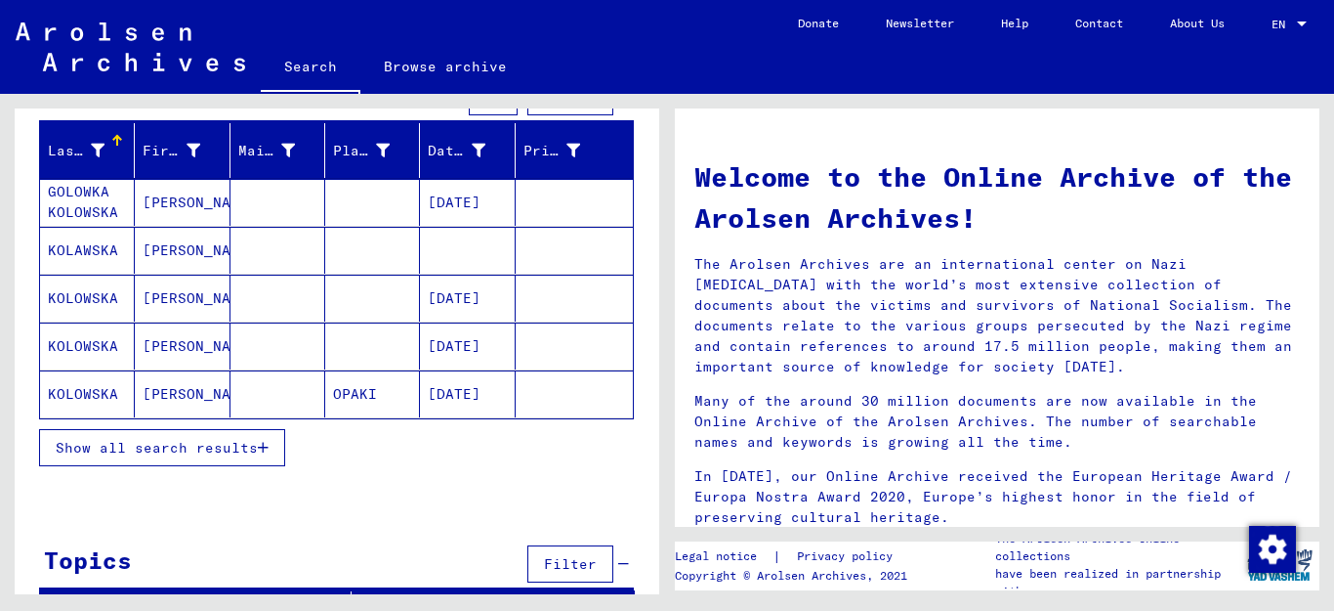
click at [261, 446] on icon "button" at bounding box center [263, 448] width 11 height 14
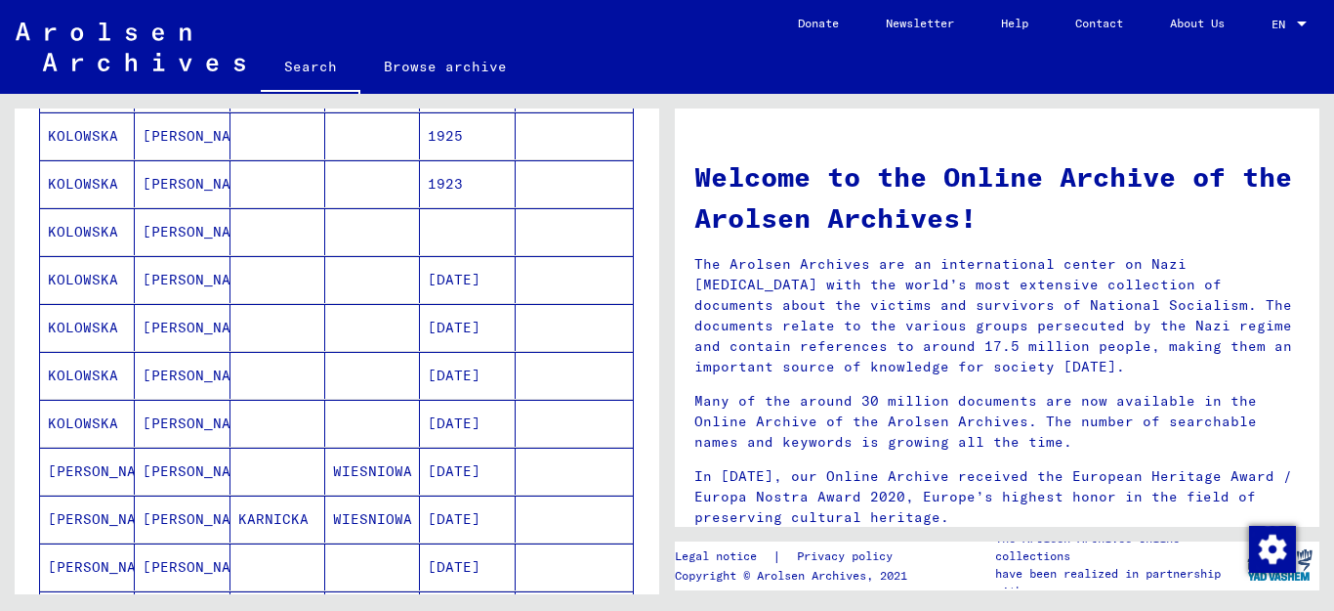
scroll to position [526, 0]
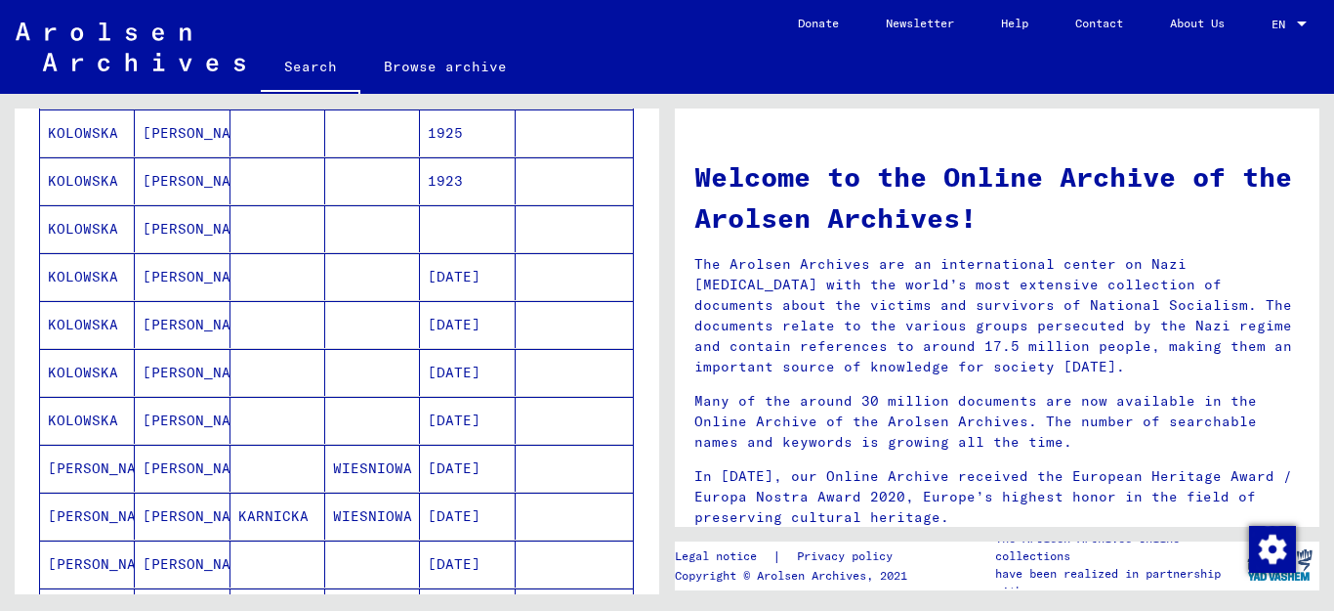
click at [77, 371] on mat-cell "KOLOWSKA" at bounding box center [87, 372] width 95 height 47
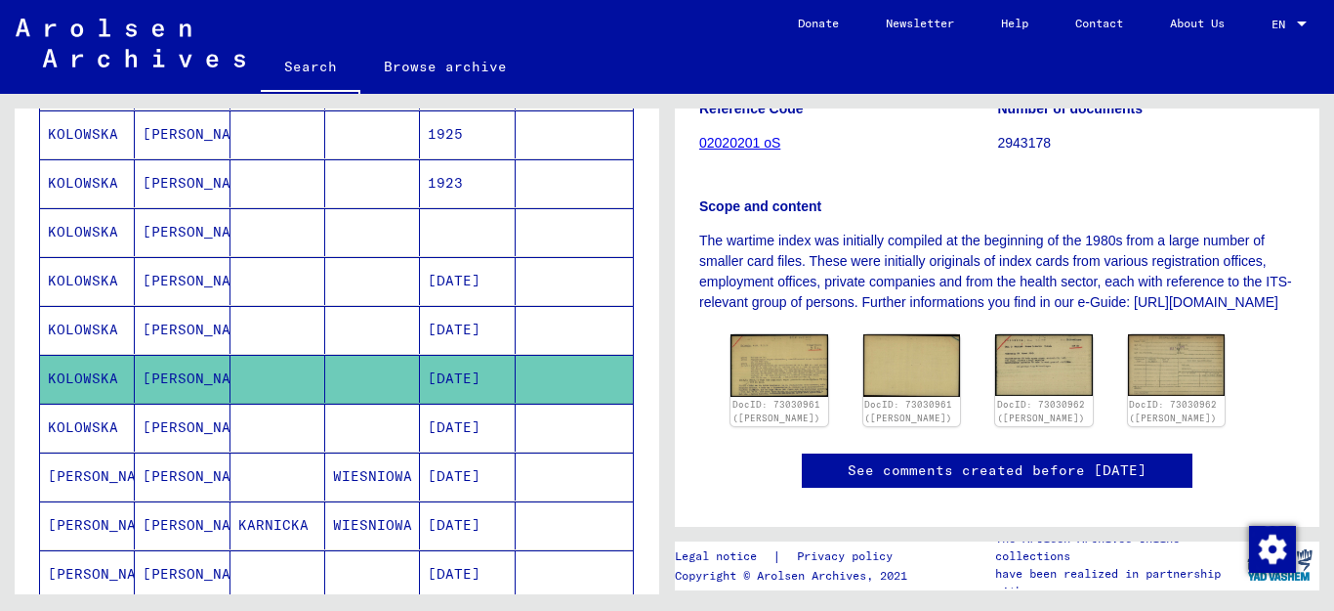
scroll to position [366, 0]
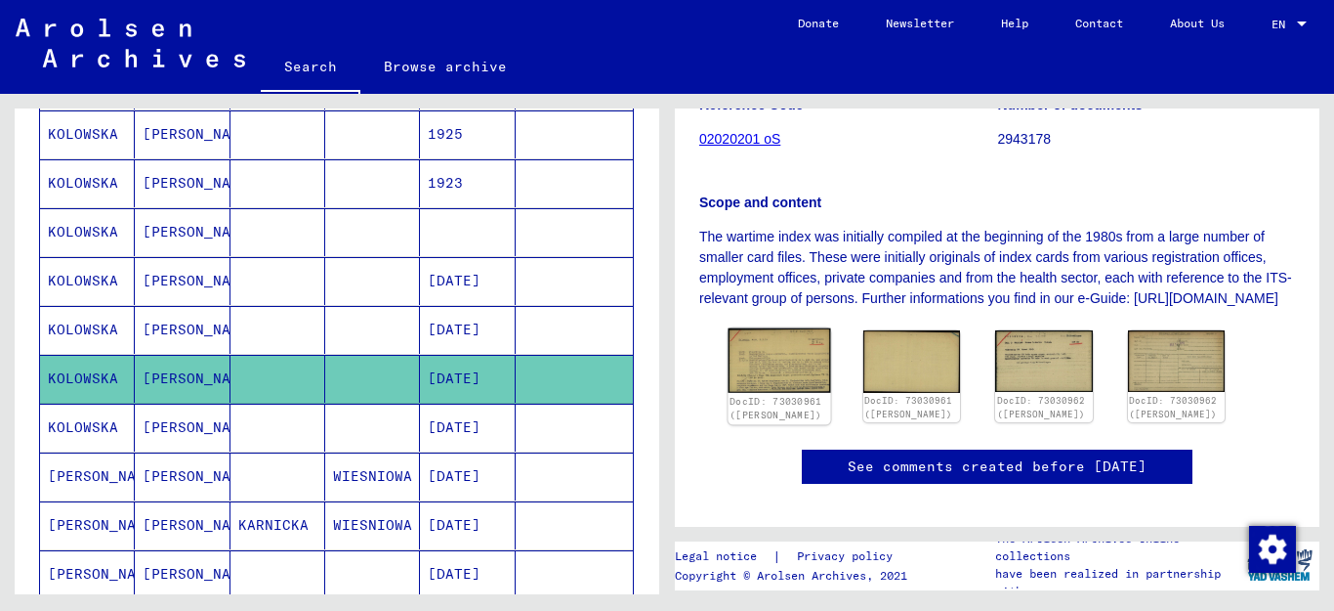
click at [802, 378] on img at bounding box center [780, 360] width 102 height 64
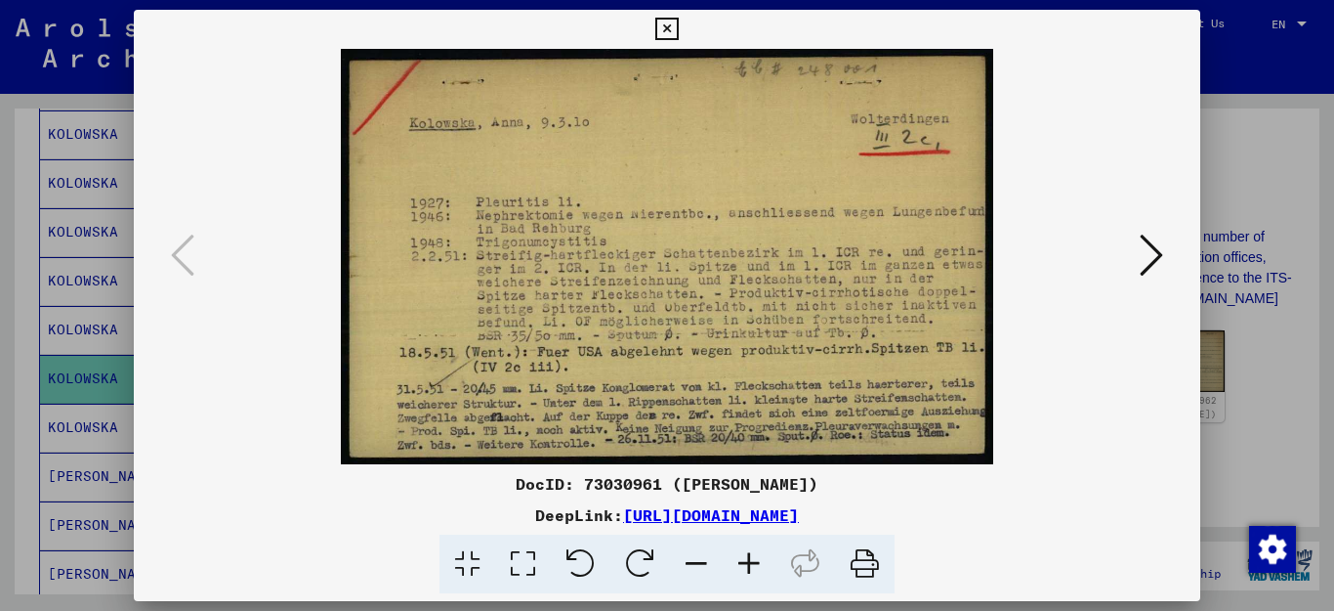
click at [1157, 258] on icon at bounding box center [1151, 255] width 23 height 47
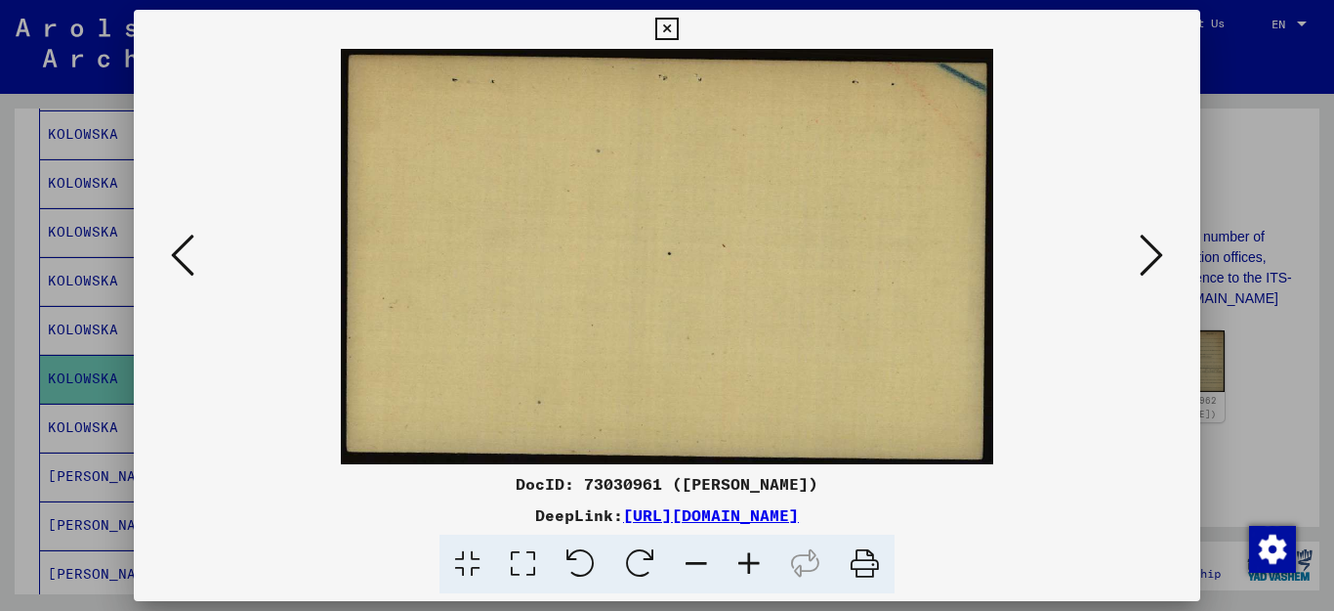
click at [1158, 258] on icon at bounding box center [1151, 255] width 23 height 47
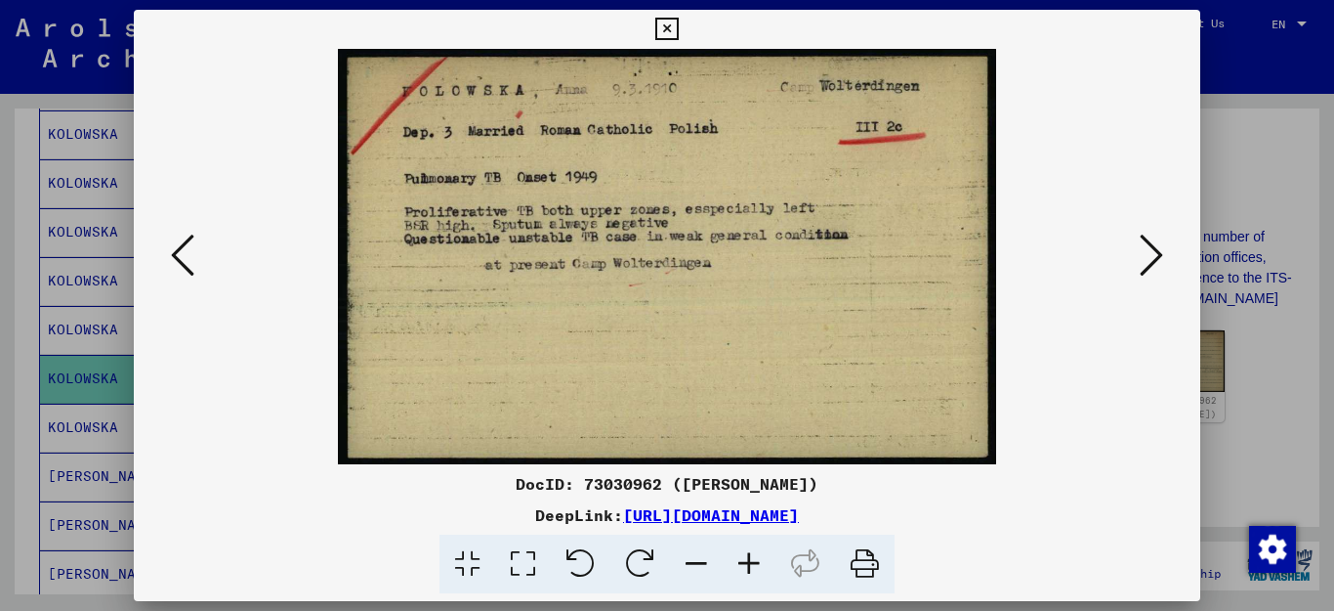
click at [1158, 258] on icon at bounding box center [1151, 255] width 23 height 47
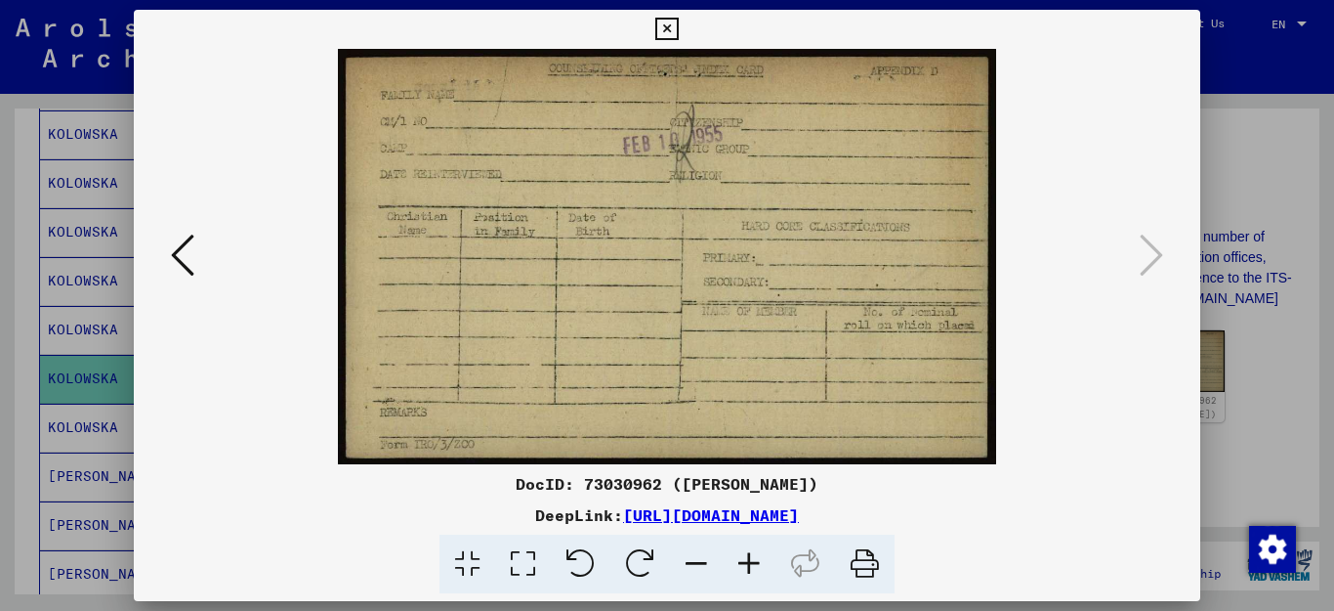
click at [678, 34] on icon at bounding box center [666, 29] width 22 height 23
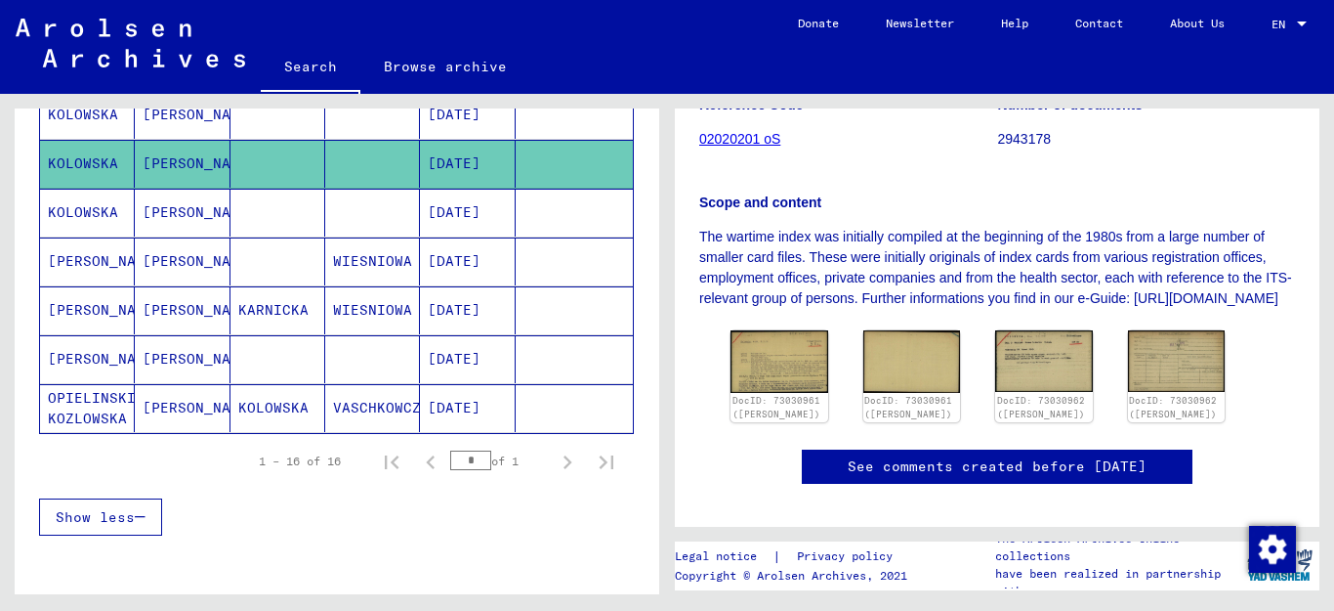
scroll to position [750, 0]
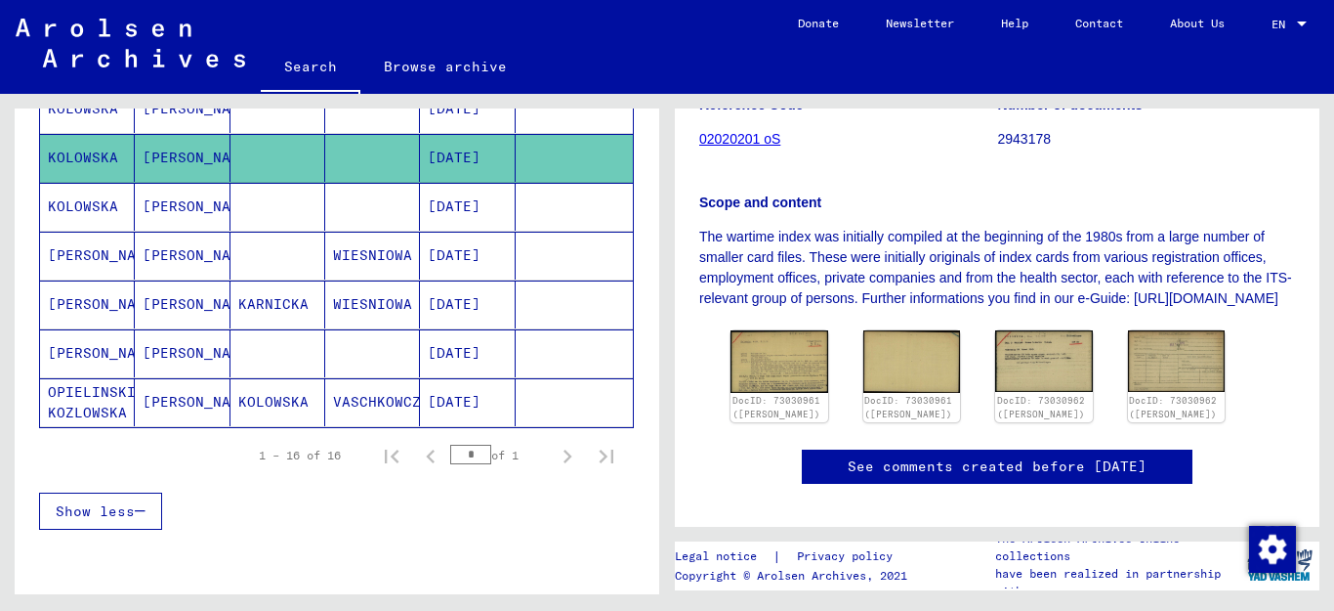
click at [78, 301] on mat-cell "[PERSON_NAME]" at bounding box center [87, 304] width 95 height 48
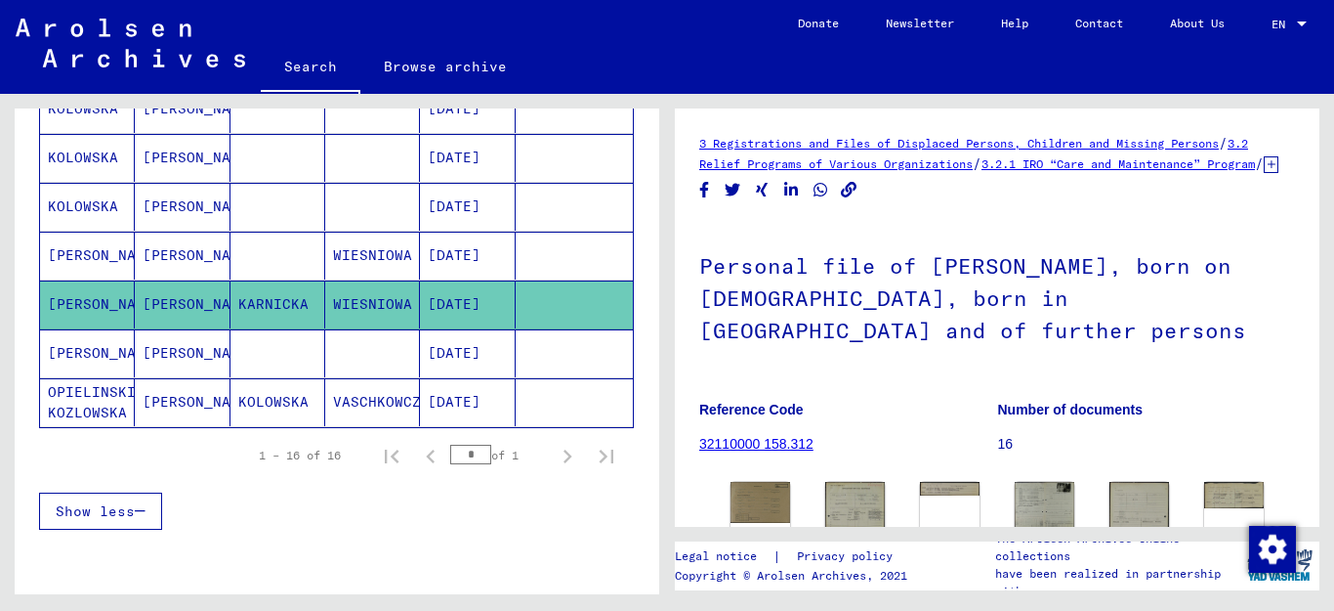
click at [63, 245] on mat-cell "[PERSON_NAME]" at bounding box center [87, 256] width 95 height 48
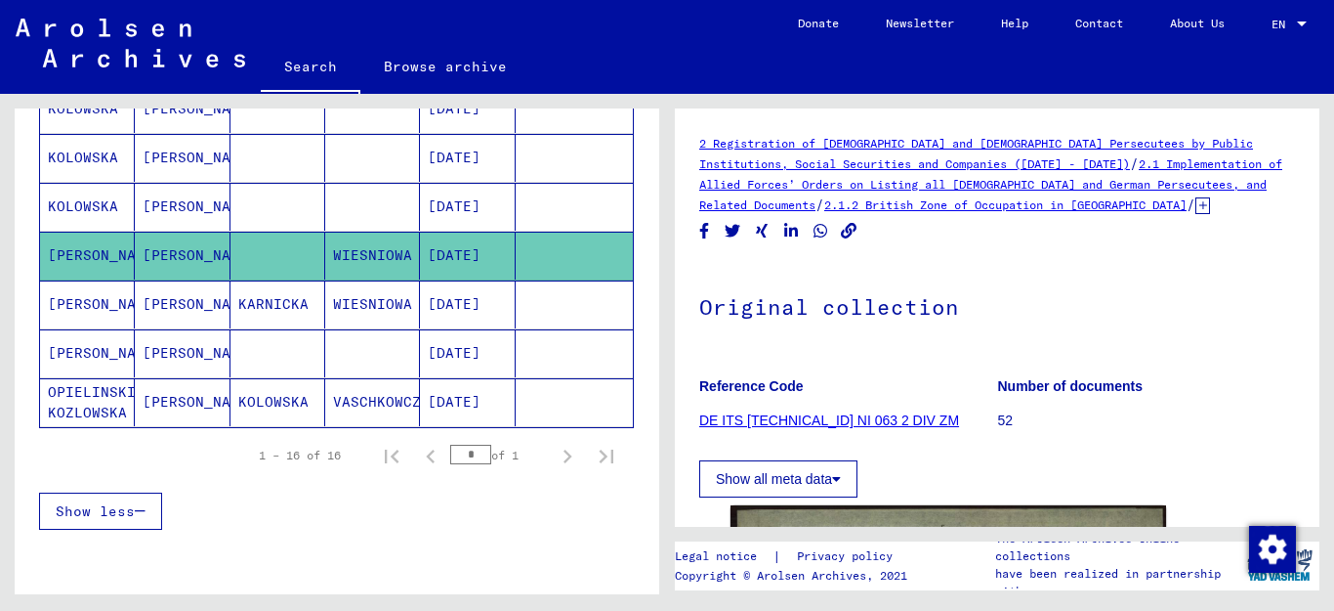
scroll to position [366, 0]
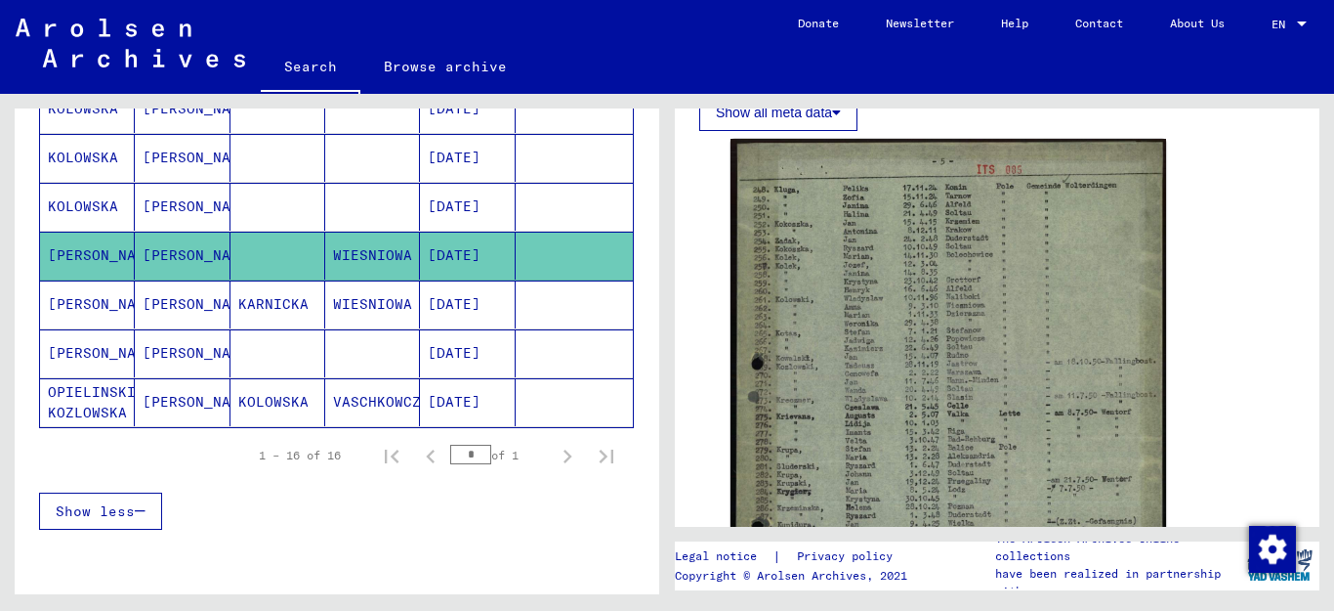
click at [87, 355] on mat-cell "[PERSON_NAME]" at bounding box center [87, 353] width 95 height 48
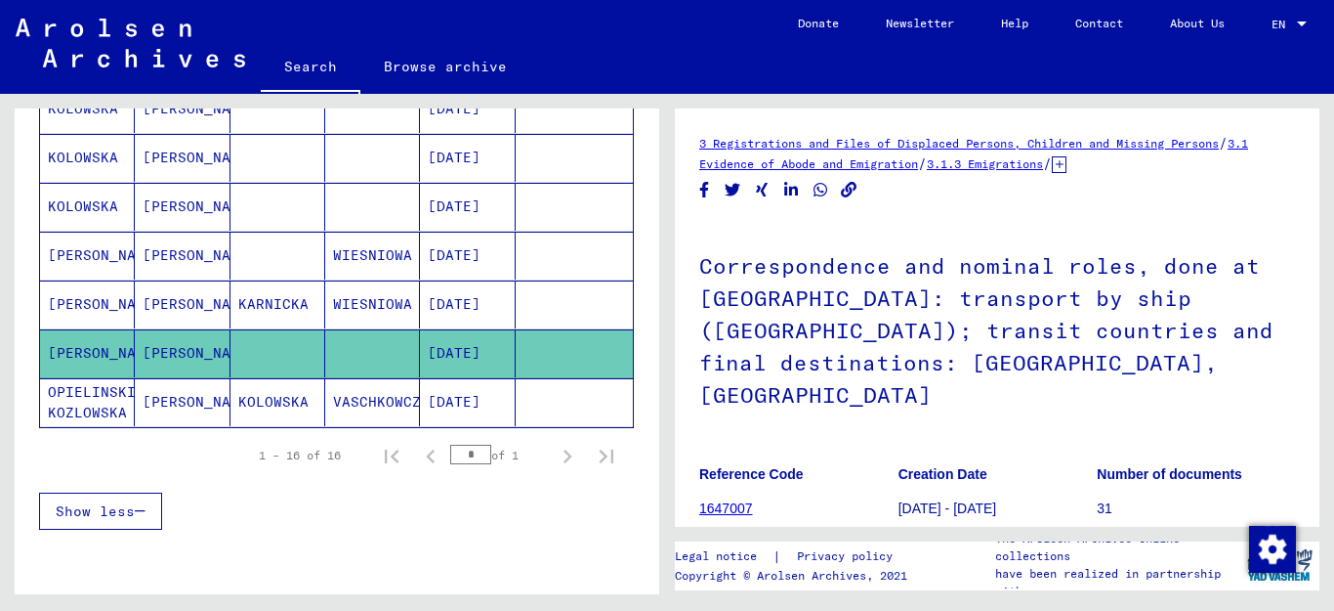
scroll to position [366, 0]
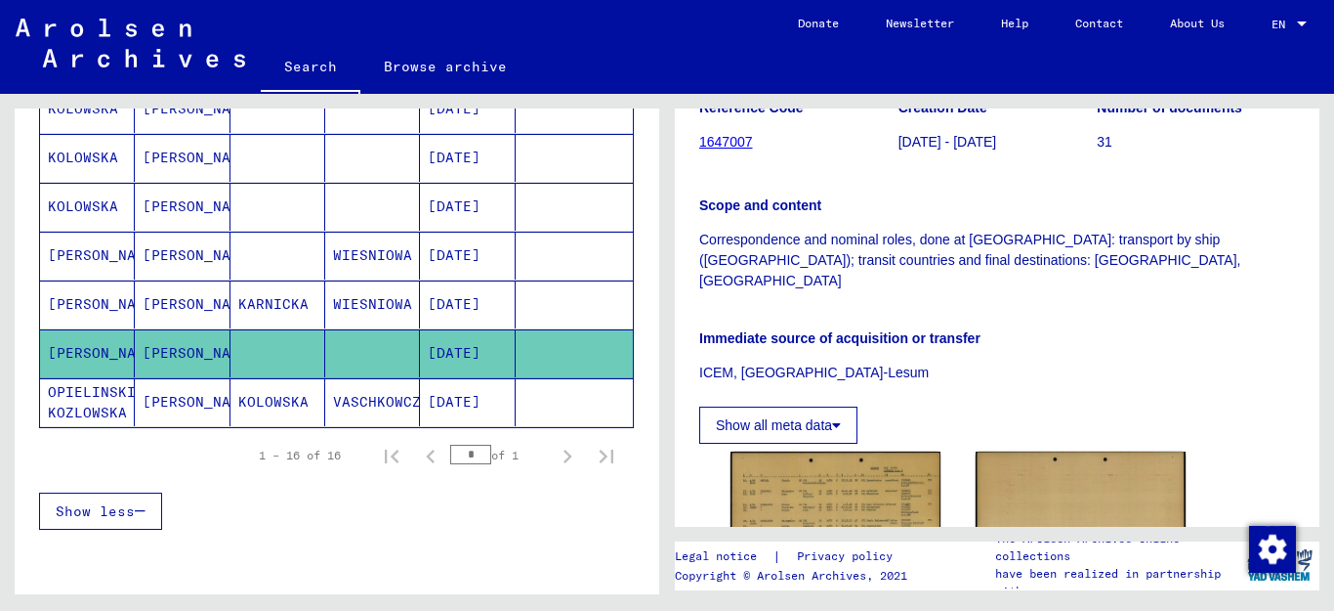
click at [241, 308] on mat-cell "KARNICKA" at bounding box center [278, 304] width 95 height 48
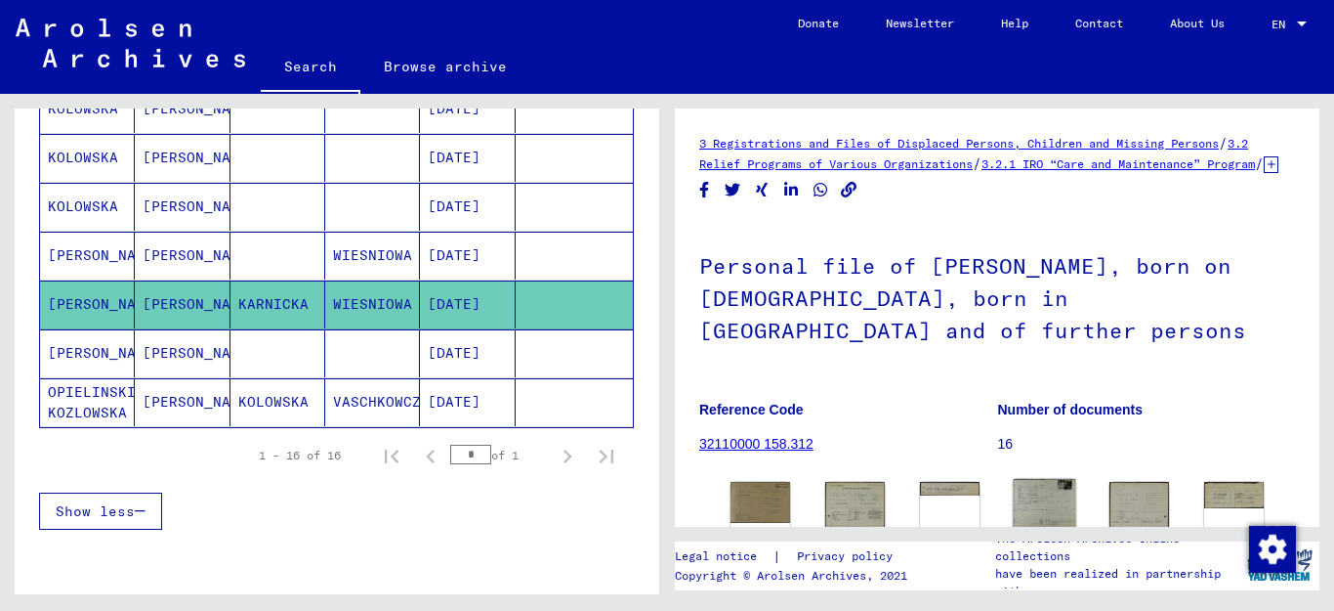
click at [1051, 507] on img at bounding box center [1044, 504] width 63 height 50
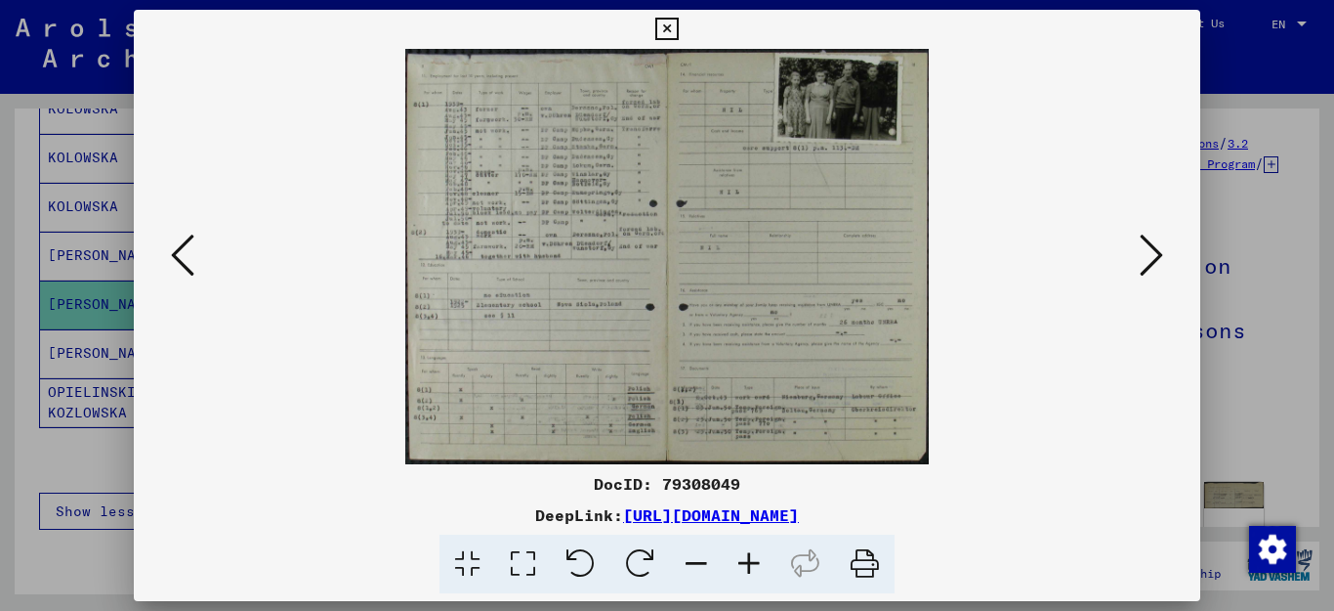
click at [746, 561] on icon at bounding box center [749, 564] width 53 height 60
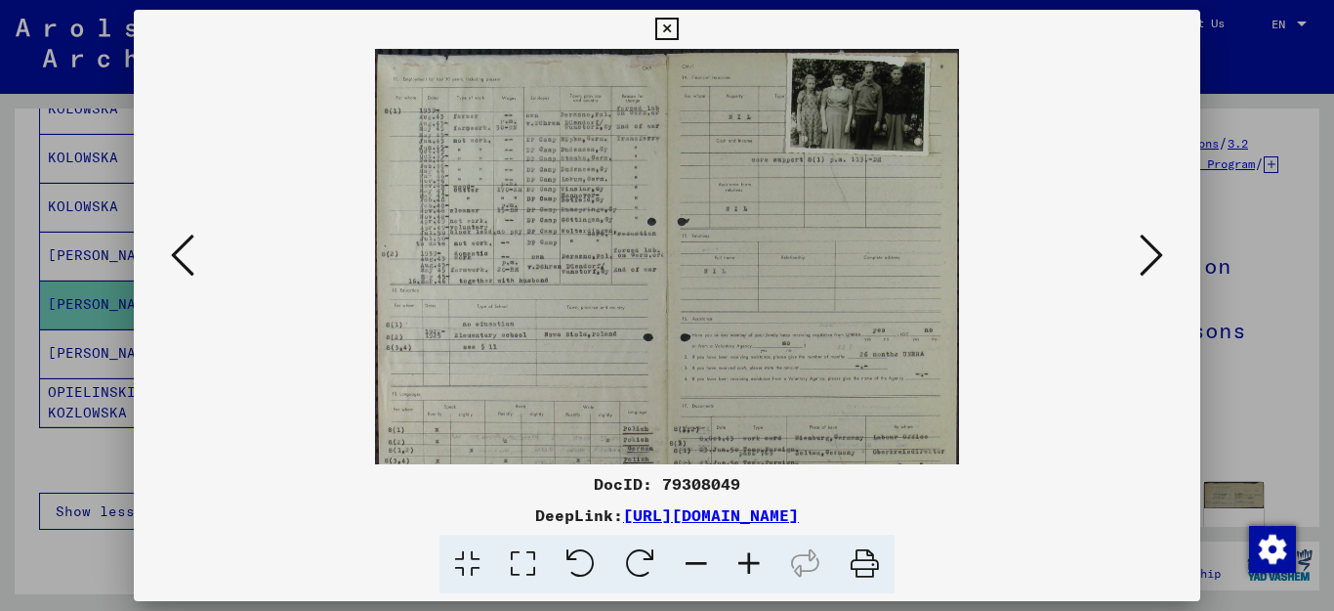
click at [746, 561] on icon at bounding box center [749, 564] width 53 height 60
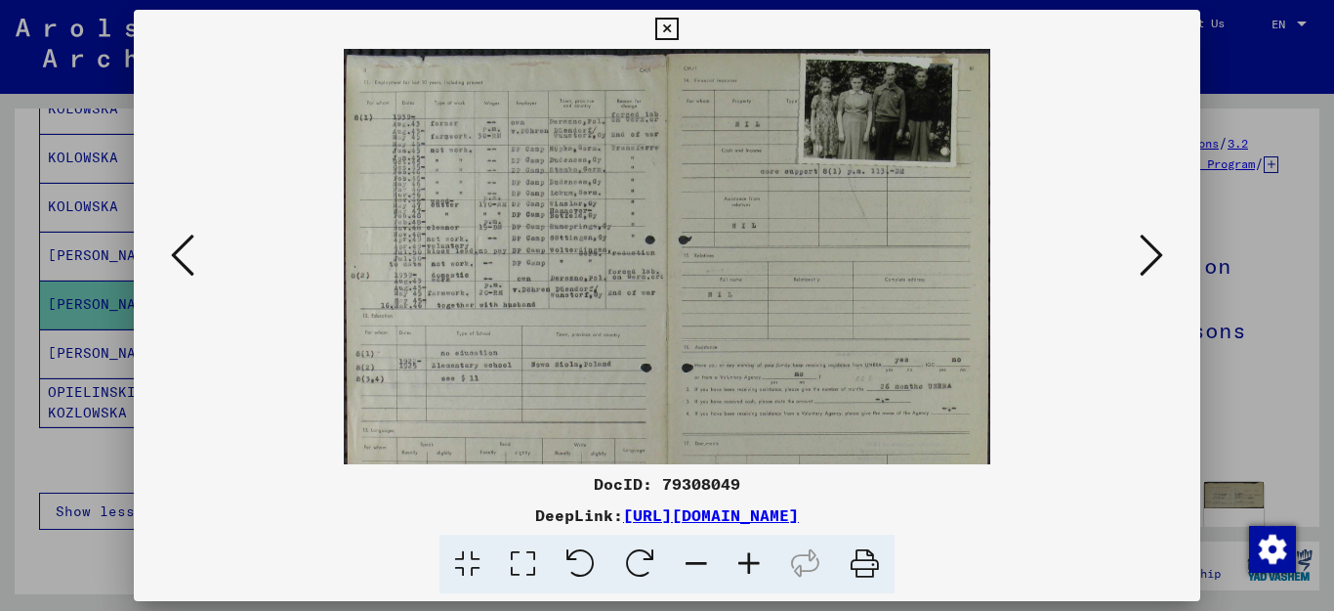
click at [746, 561] on icon at bounding box center [749, 564] width 53 height 60
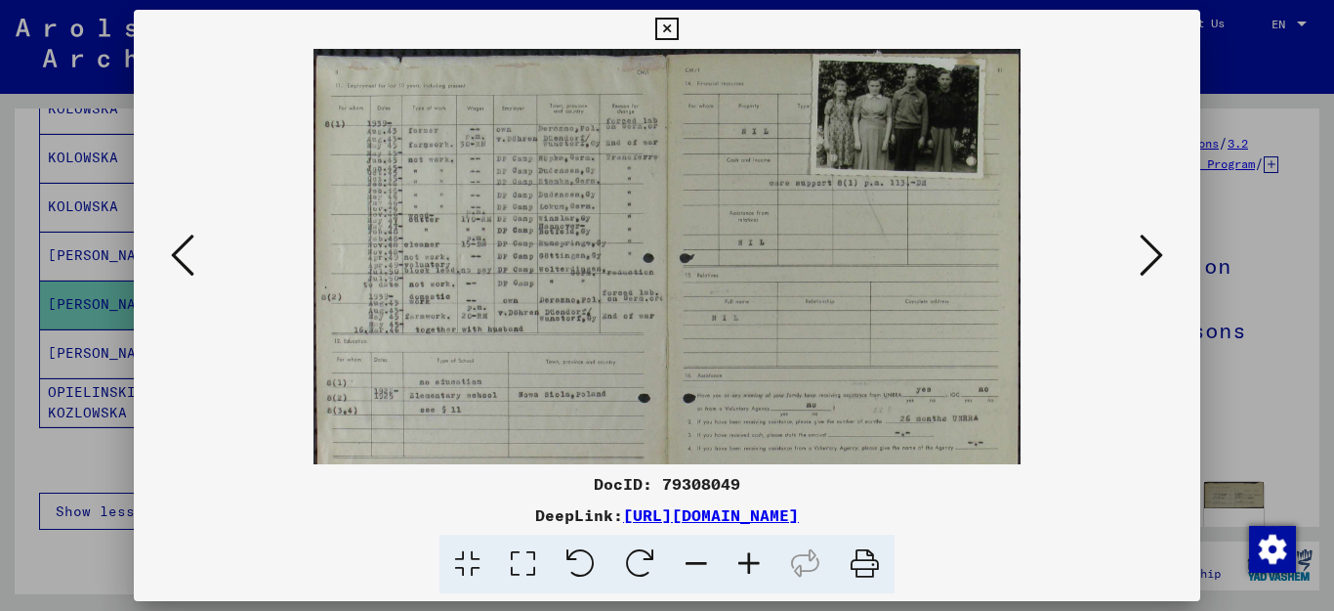
click at [746, 561] on icon at bounding box center [749, 564] width 53 height 60
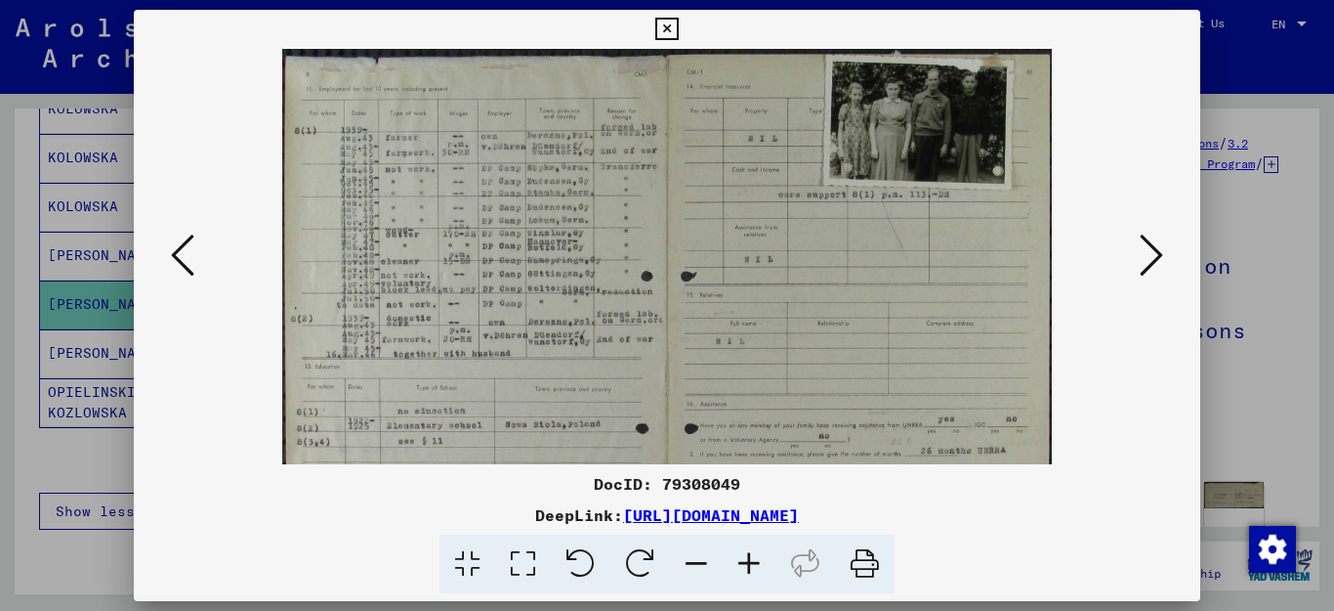
click at [746, 561] on icon at bounding box center [749, 564] width 53 height 60
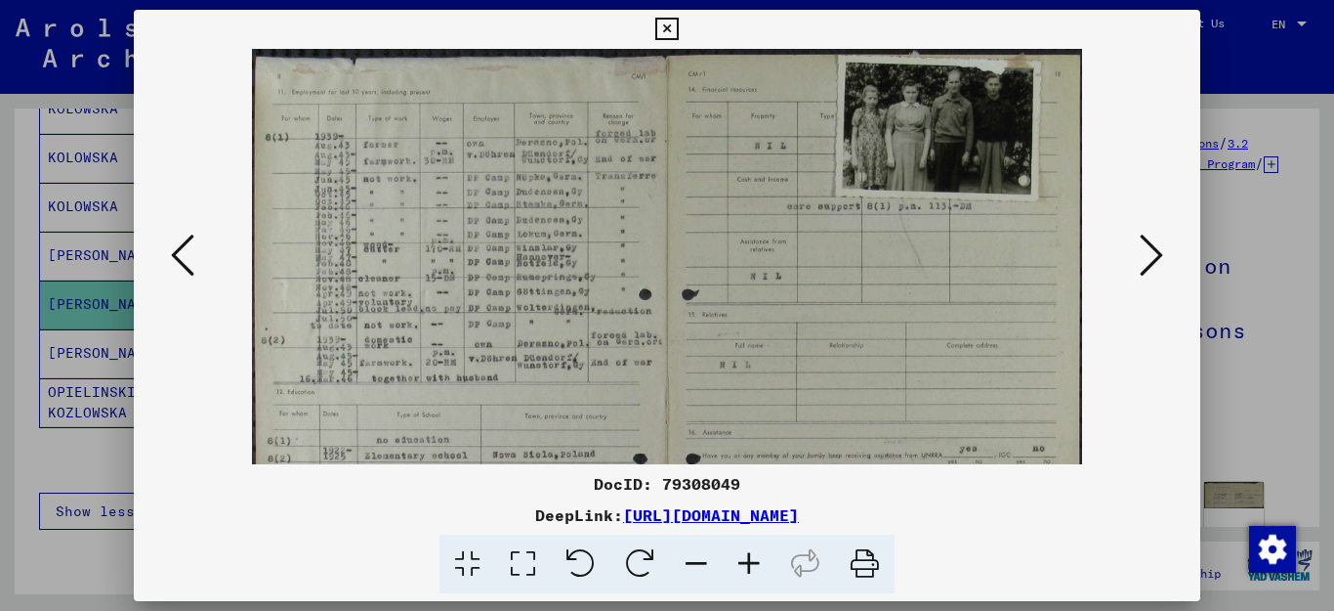
click at [746, 561] on icon at bounding box center [749, 564] width 53 height 60
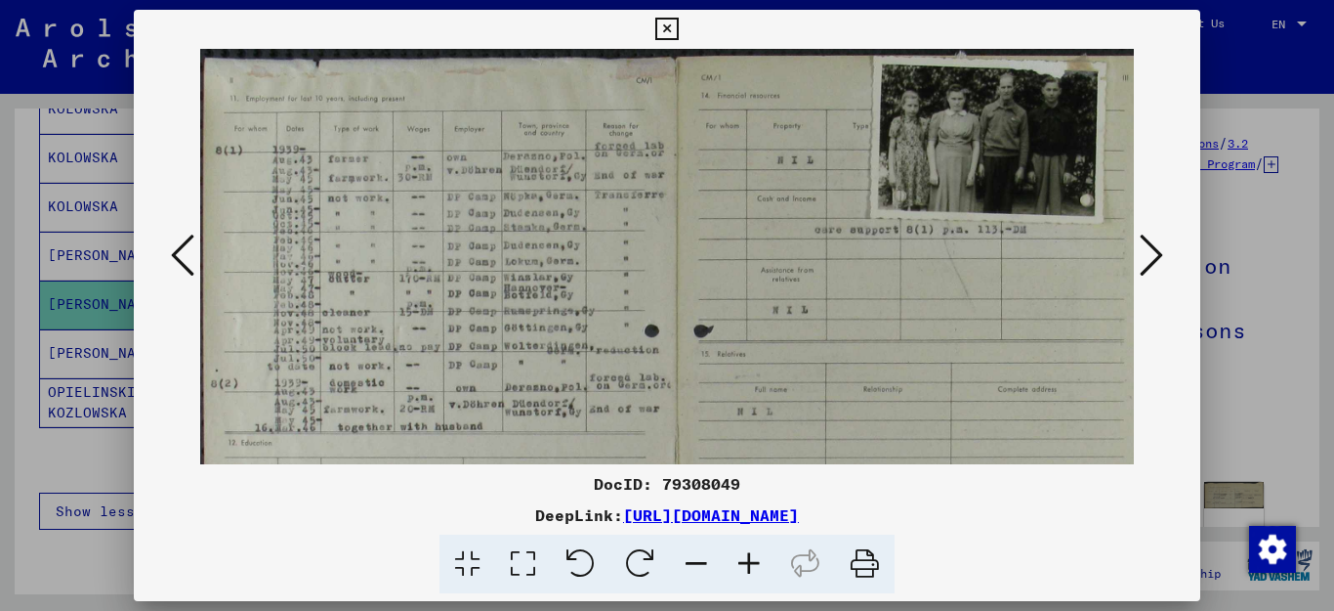
click at [746, 561] on icon at bounding box center [749, 564] width 53 height 60
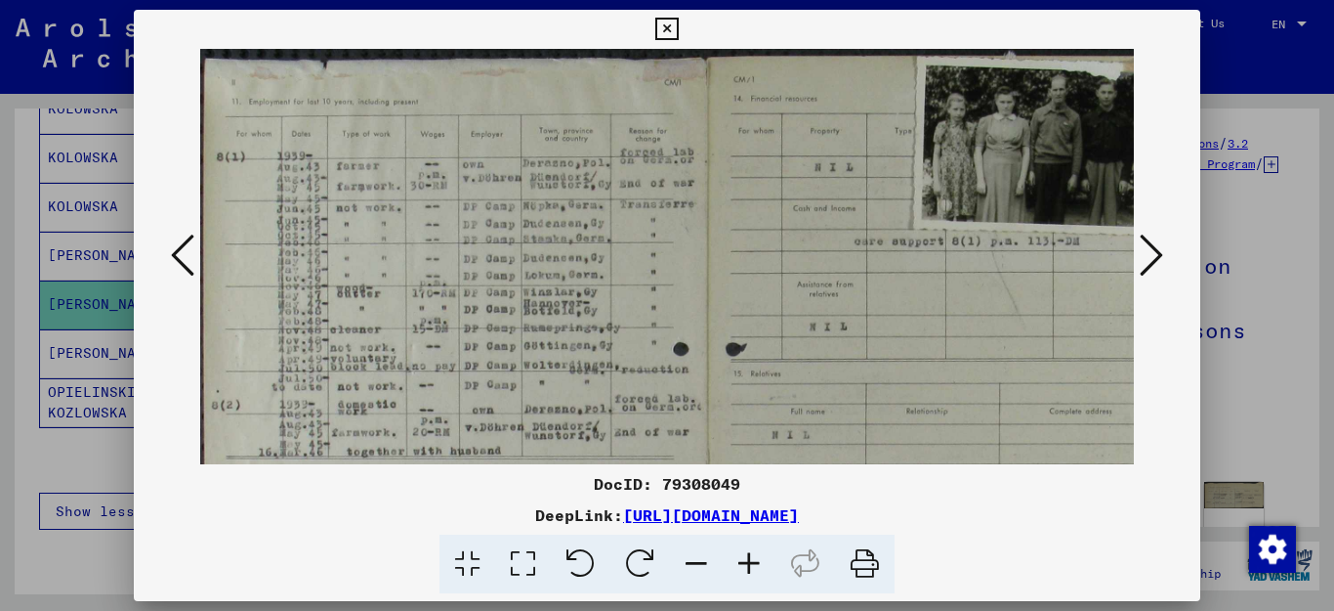
click at [746, 561] on icon at bounding box center [749, 564] width 53 height 60
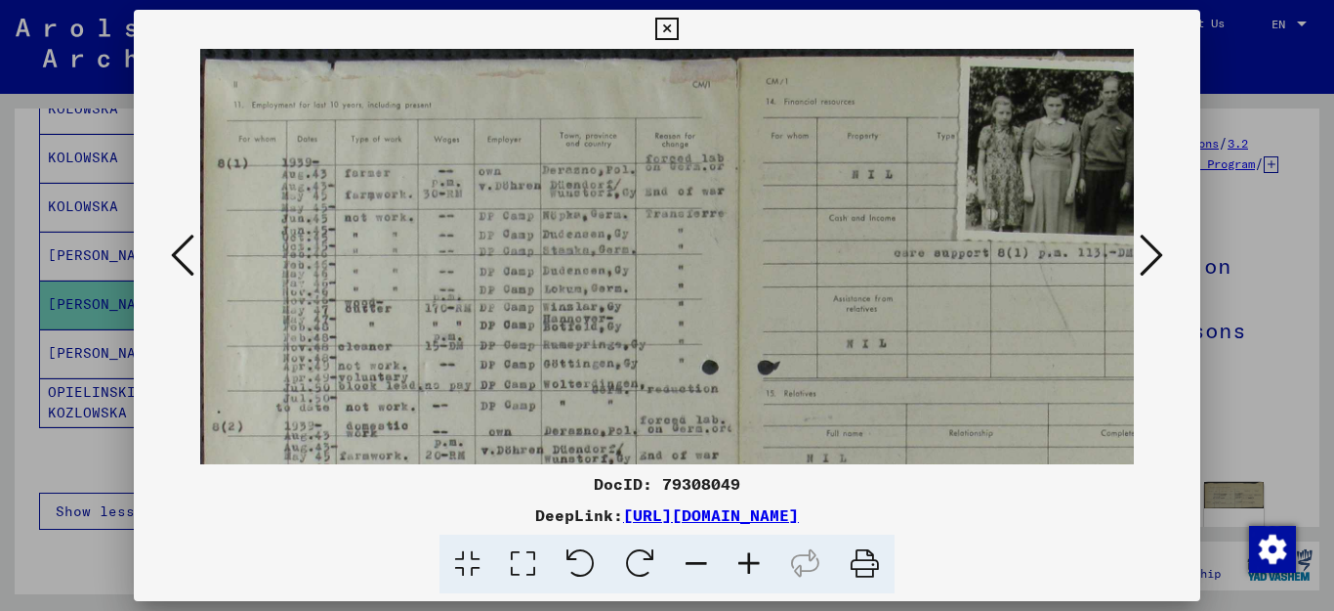
click at [746, 561] on icon at bounding box center [749, 564] width 53 height 60
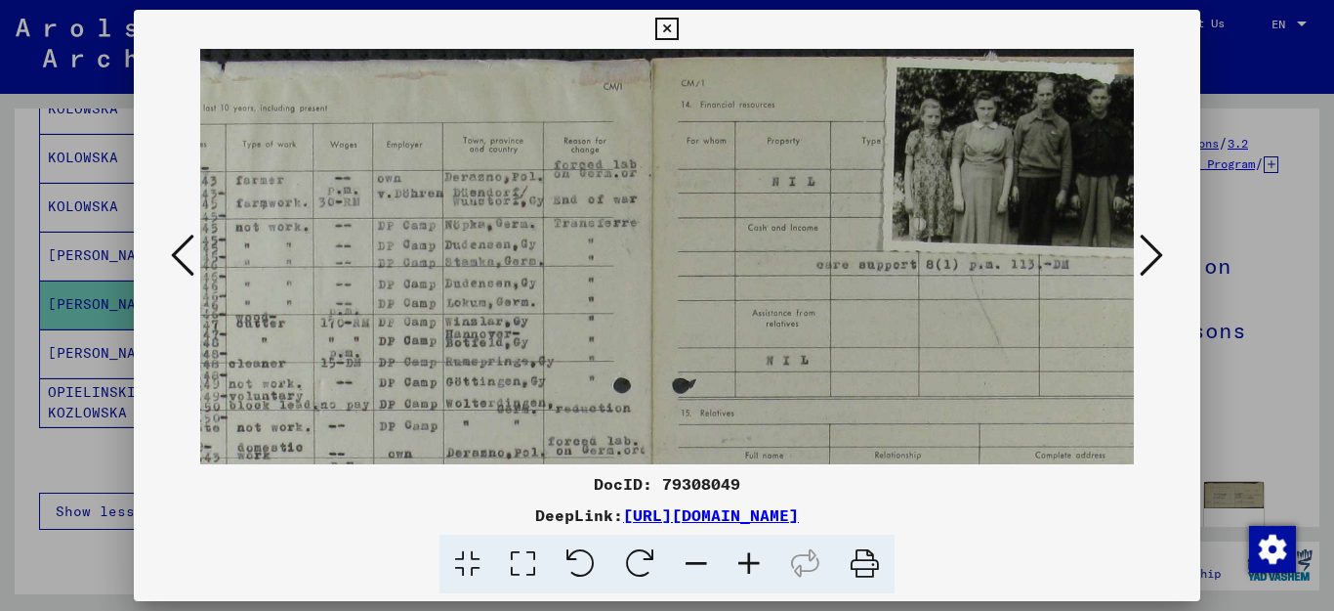
scroll to position [0, 203]
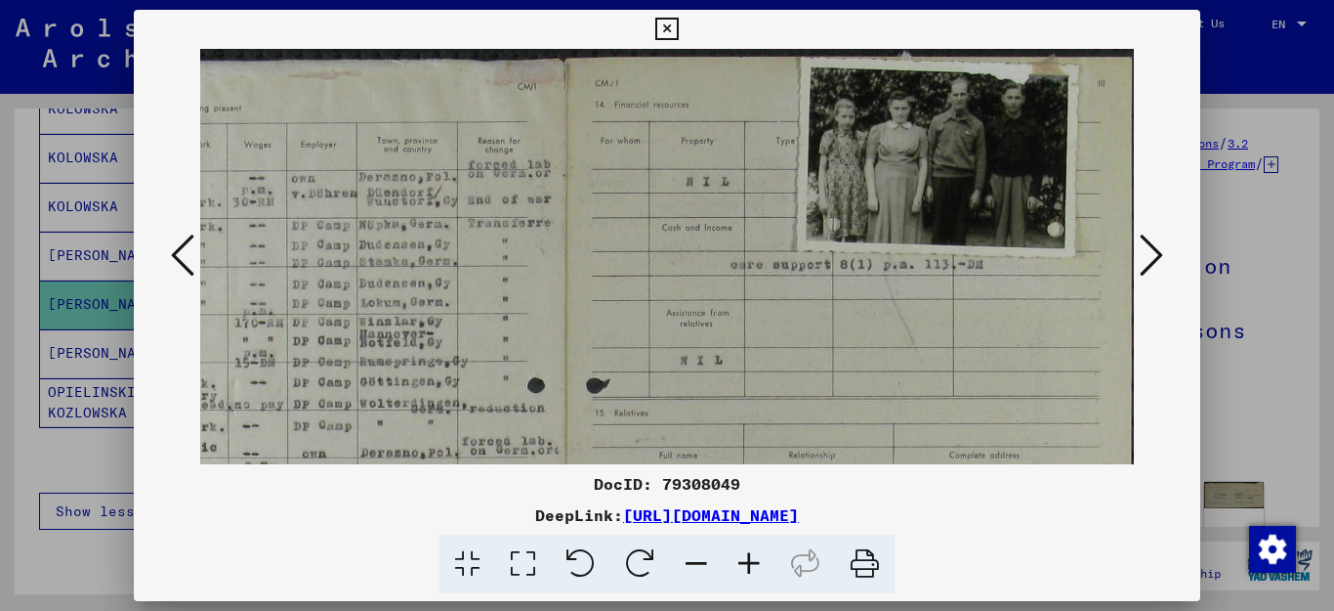
drag, startPoint x: 1097, startPoint y: 222, endPoint x: 698, endPoint y: 333, distance: 413.8
click at [698, 333] on img at bounding box center [566, 501] width 1138 height 904
click at [678, 31] on icon at bounding box center [666, 29] width 22 height 23
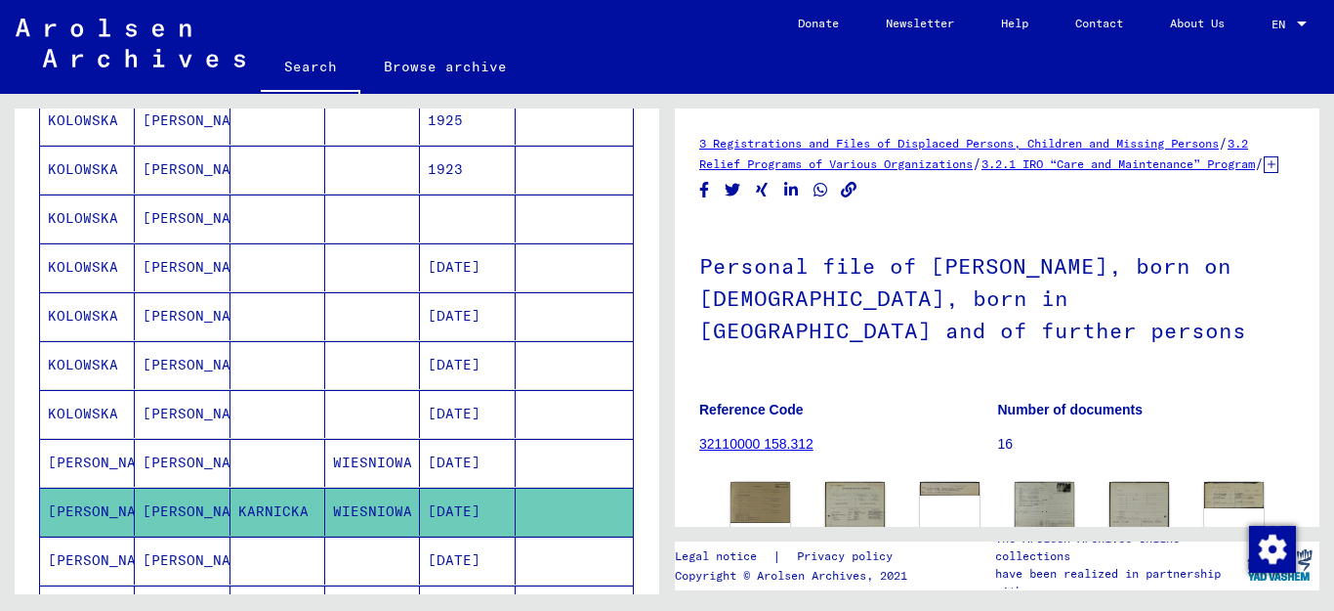
scroll to position [535, 0]
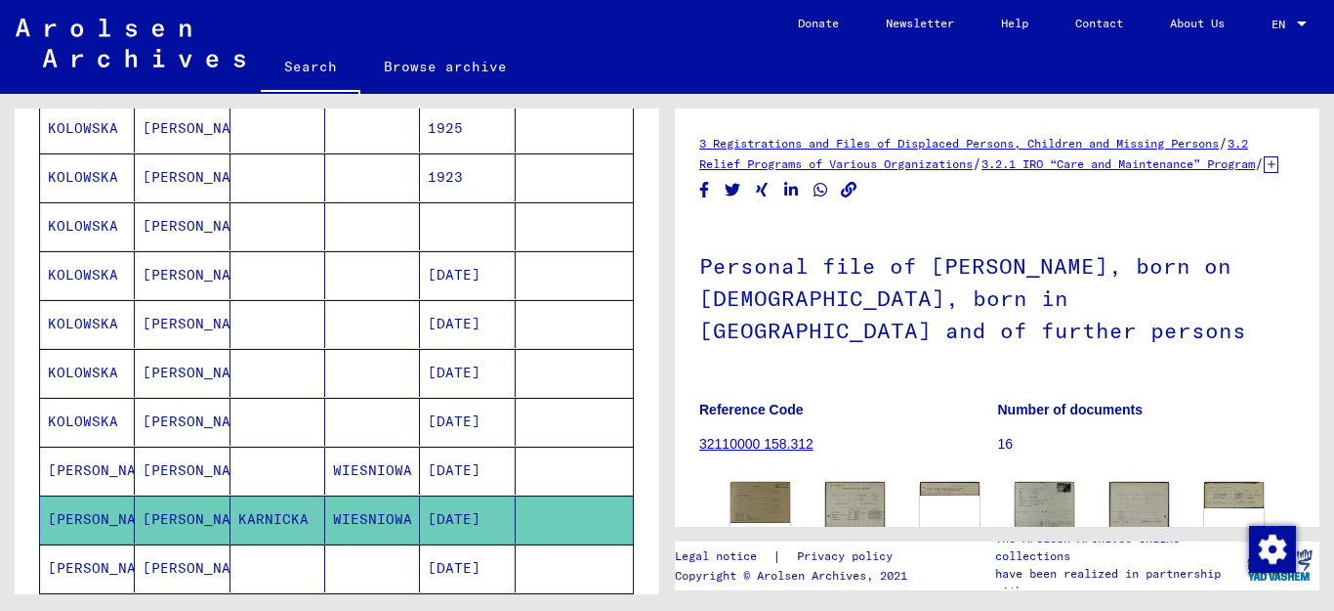
click at [65, 275] on mat-cell "KOLOWSKA" at bounding box center [87, 275] width 95 height 48
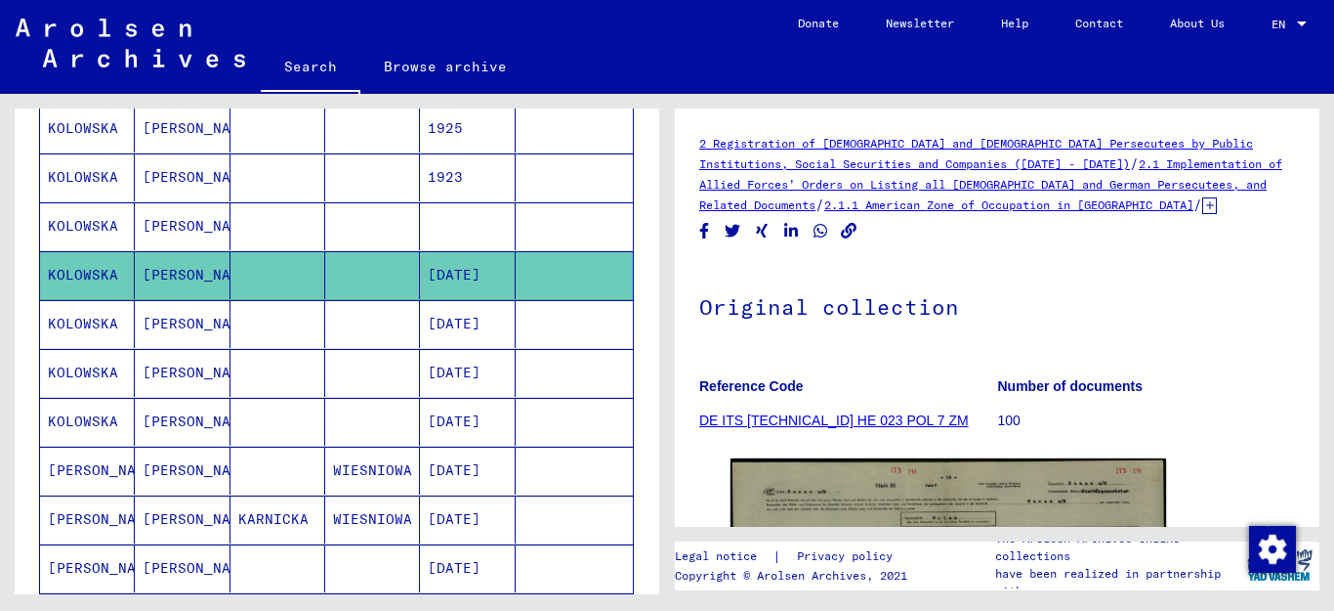
click at [106, 319] on mat-cell "KOLOWSKA" at bounding box center [87, 324] width 95 height 48
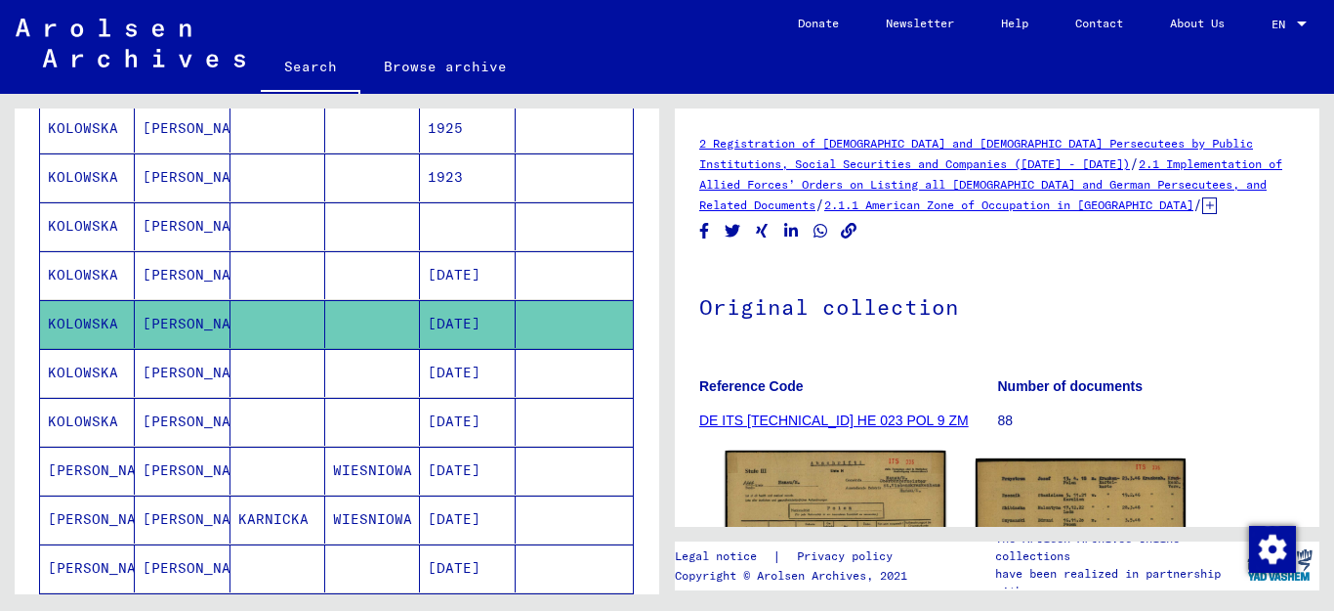
click at [867, 495] on img at bounding box center [836, 606] width 221 height 312
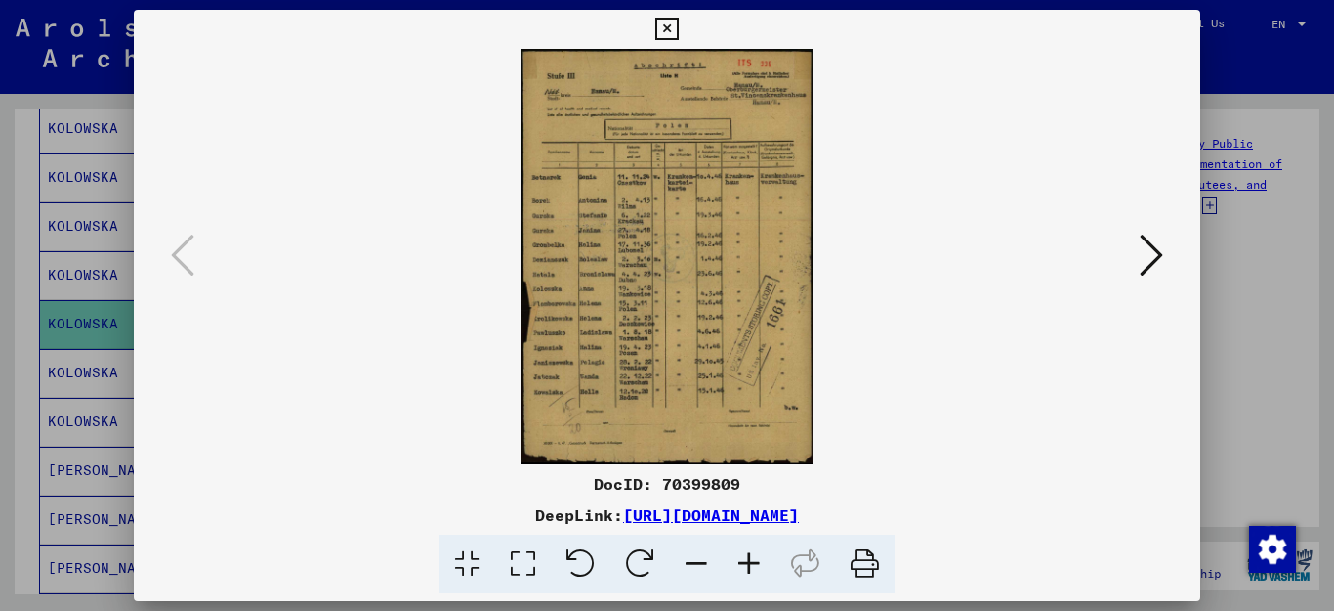
click at [678, 23] on icon at bounding box center [666, 29] width 22 height 23
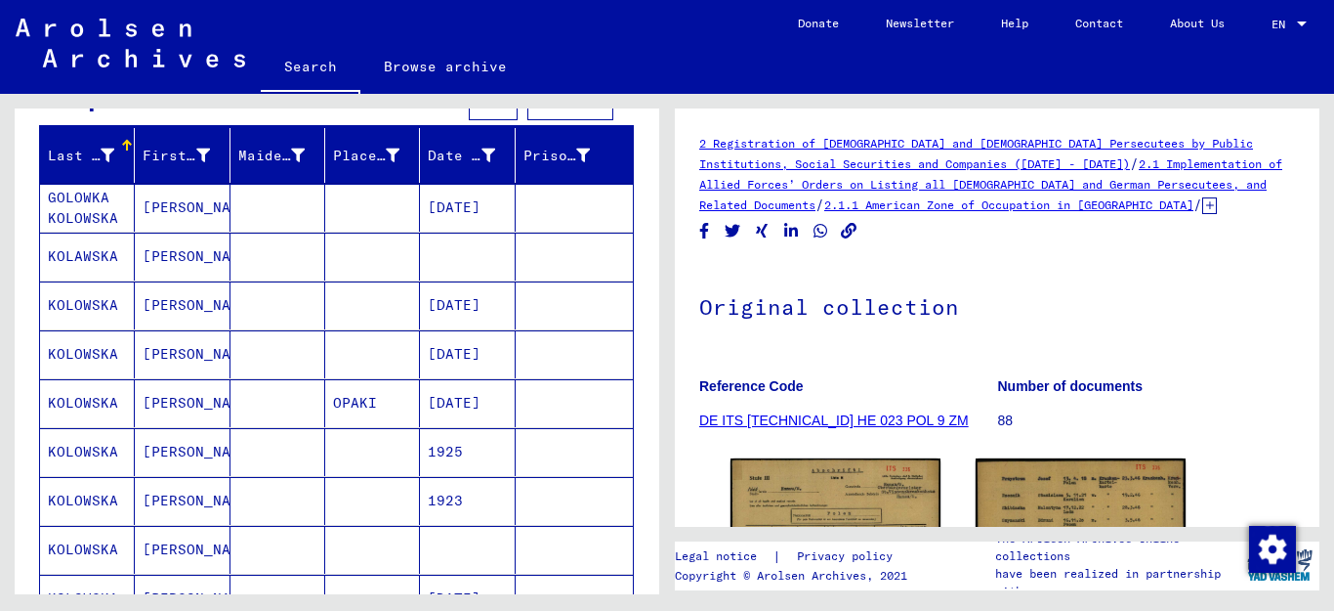
scroll to position [209, 0]
